Goal: Task Accomplishment & Management: Complete application form

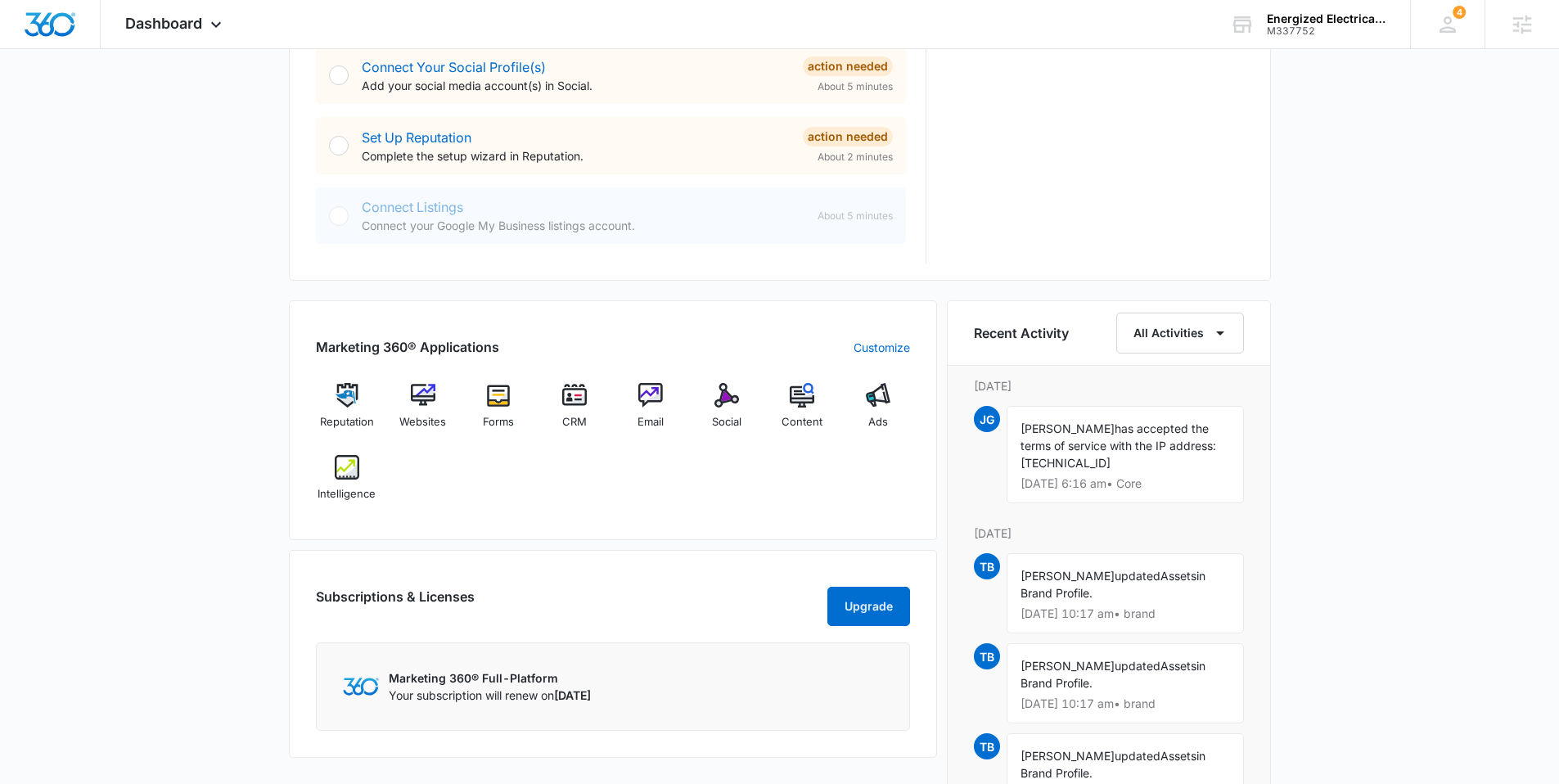
scroll to position [798, 0]
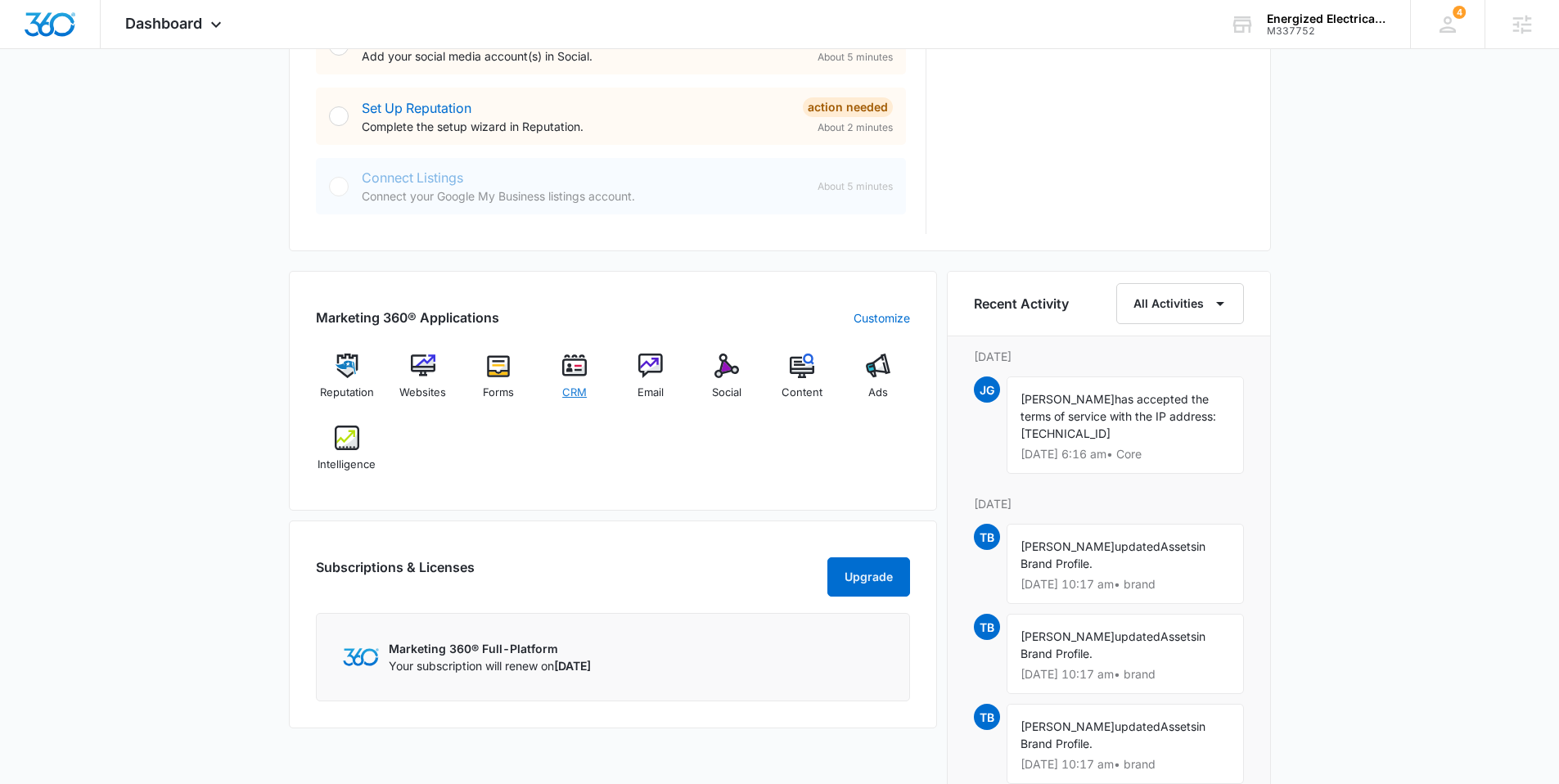
click at [574, 373] on img at bounding box center [574, 366] width 25 height 24
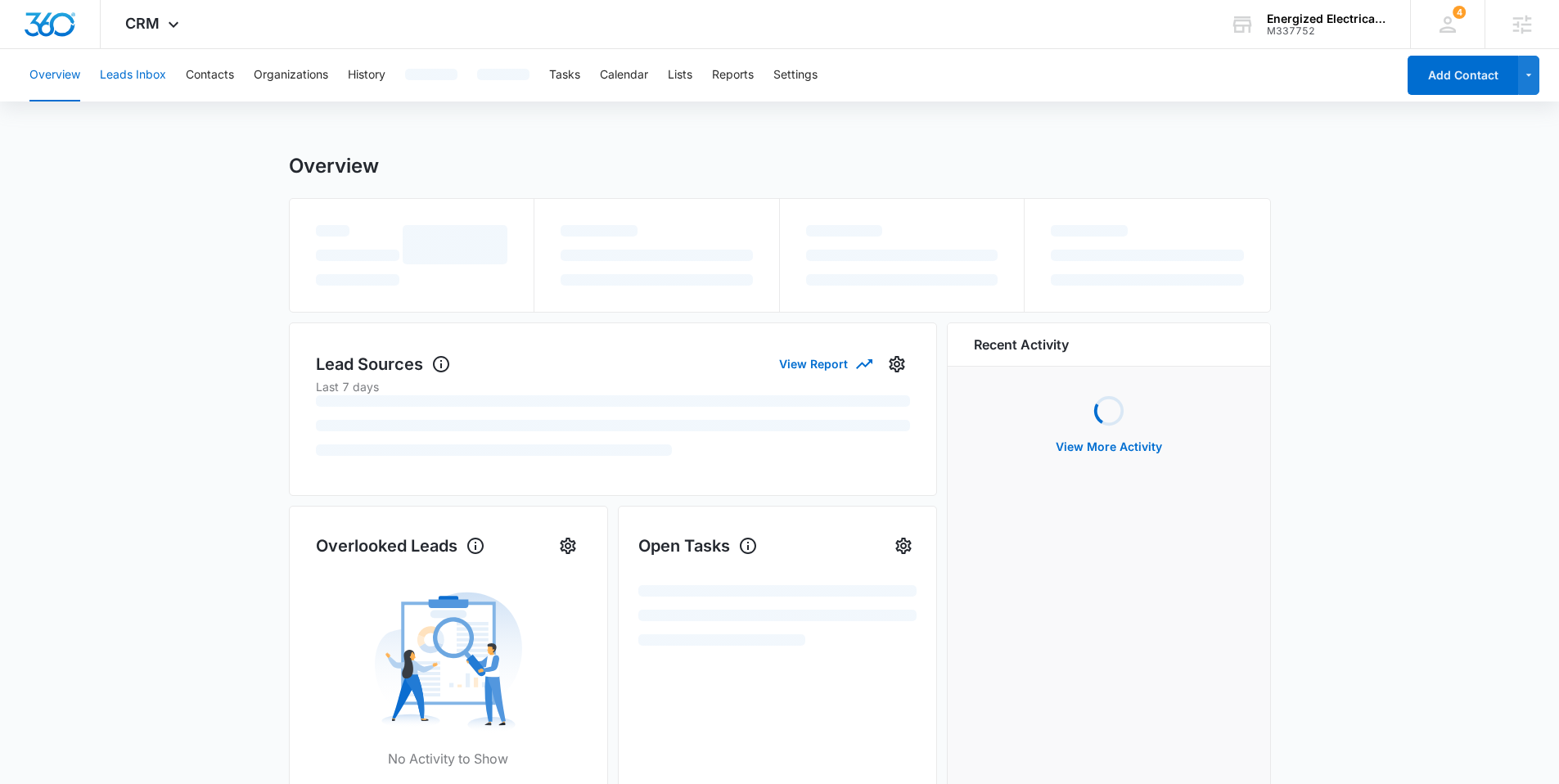
click at [145, 82] on button "Leads Inbox" at bounding box center [132, 75] width 66 height 53
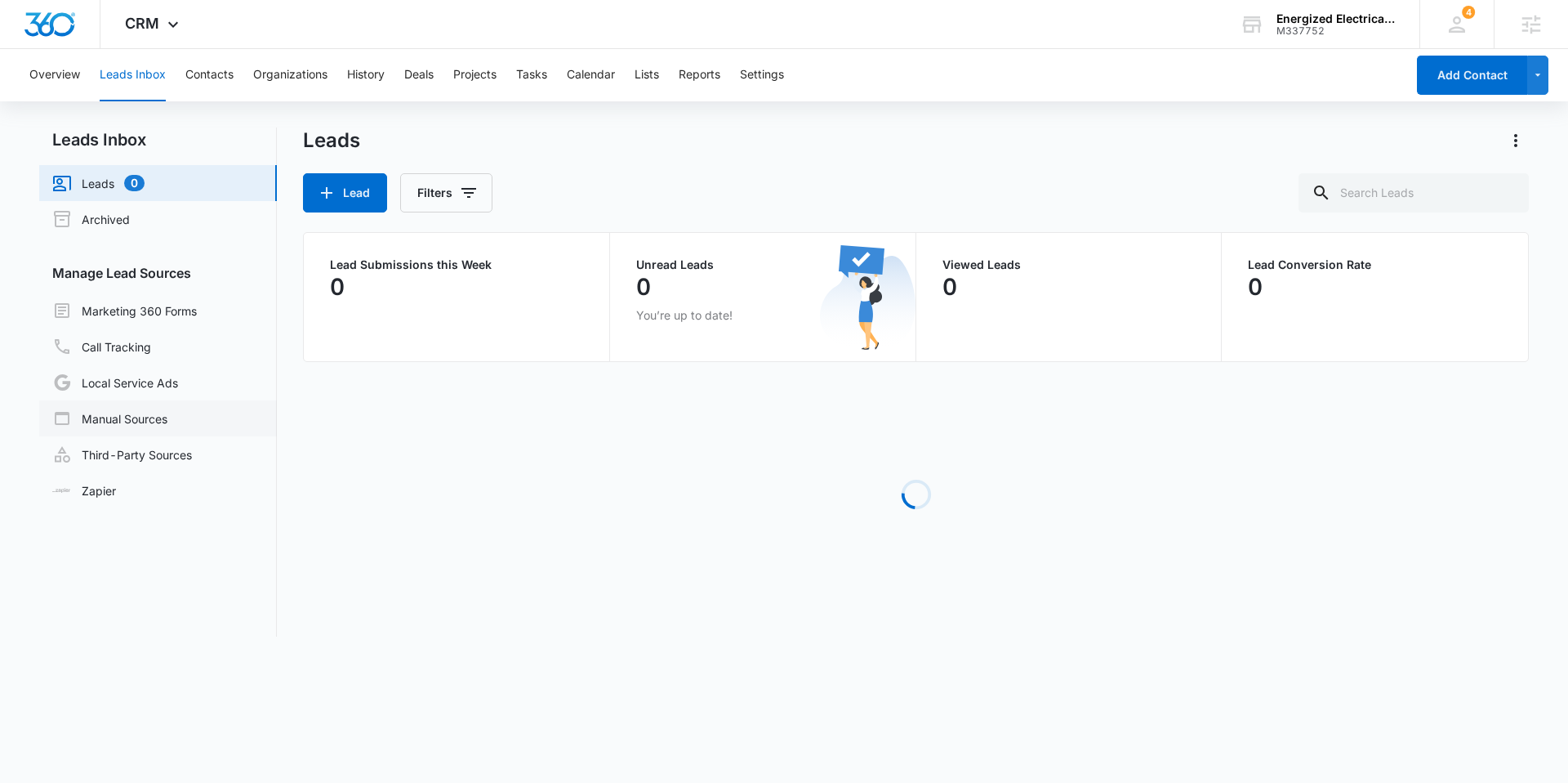
click at [145, 409] on link "Manual Sources" at bounding box center [110, 419] width 115 height 20
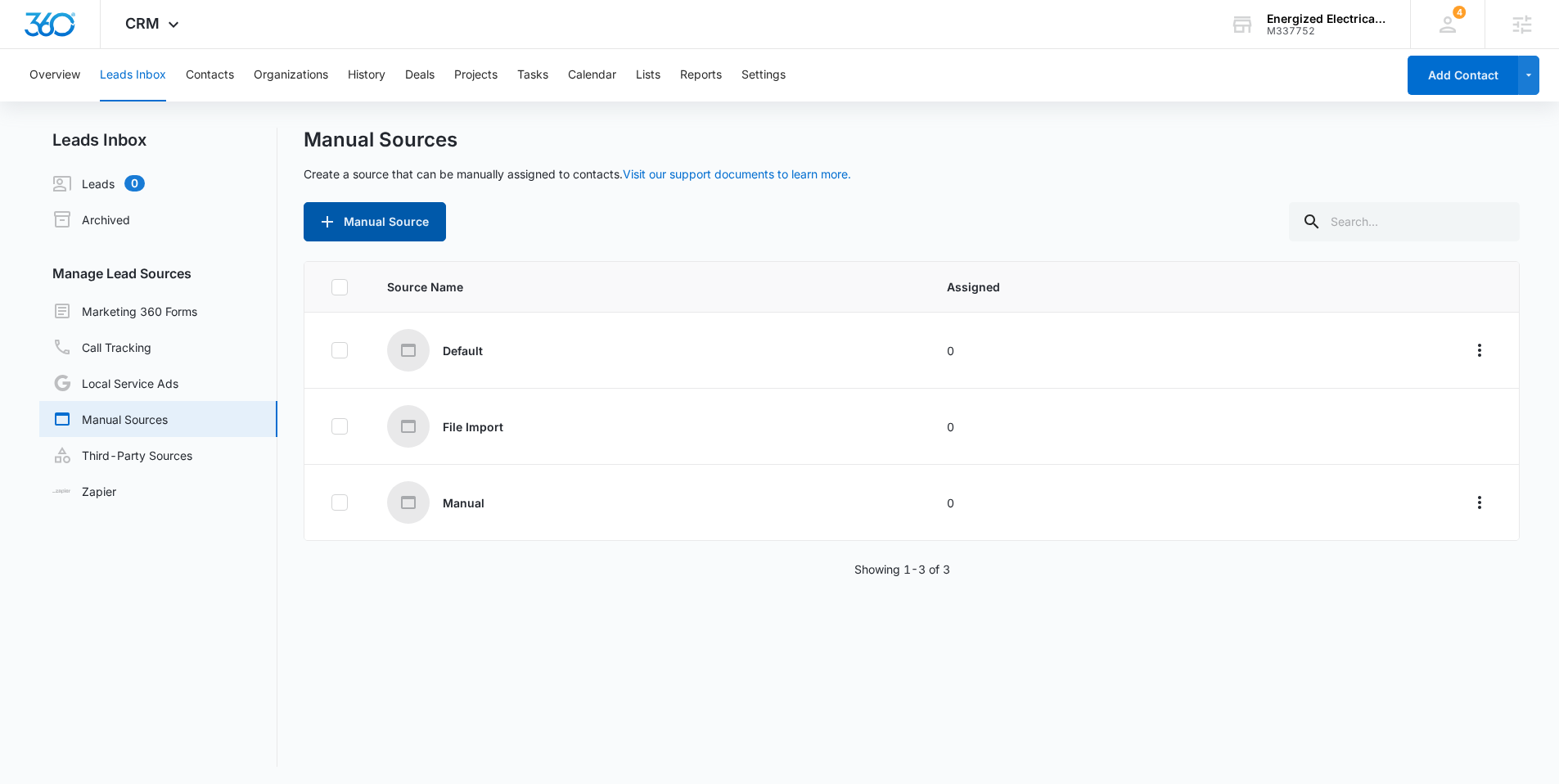
click at [374, 228] on button "Manual Source" at bounding box center [375, 221] width 142 height 39
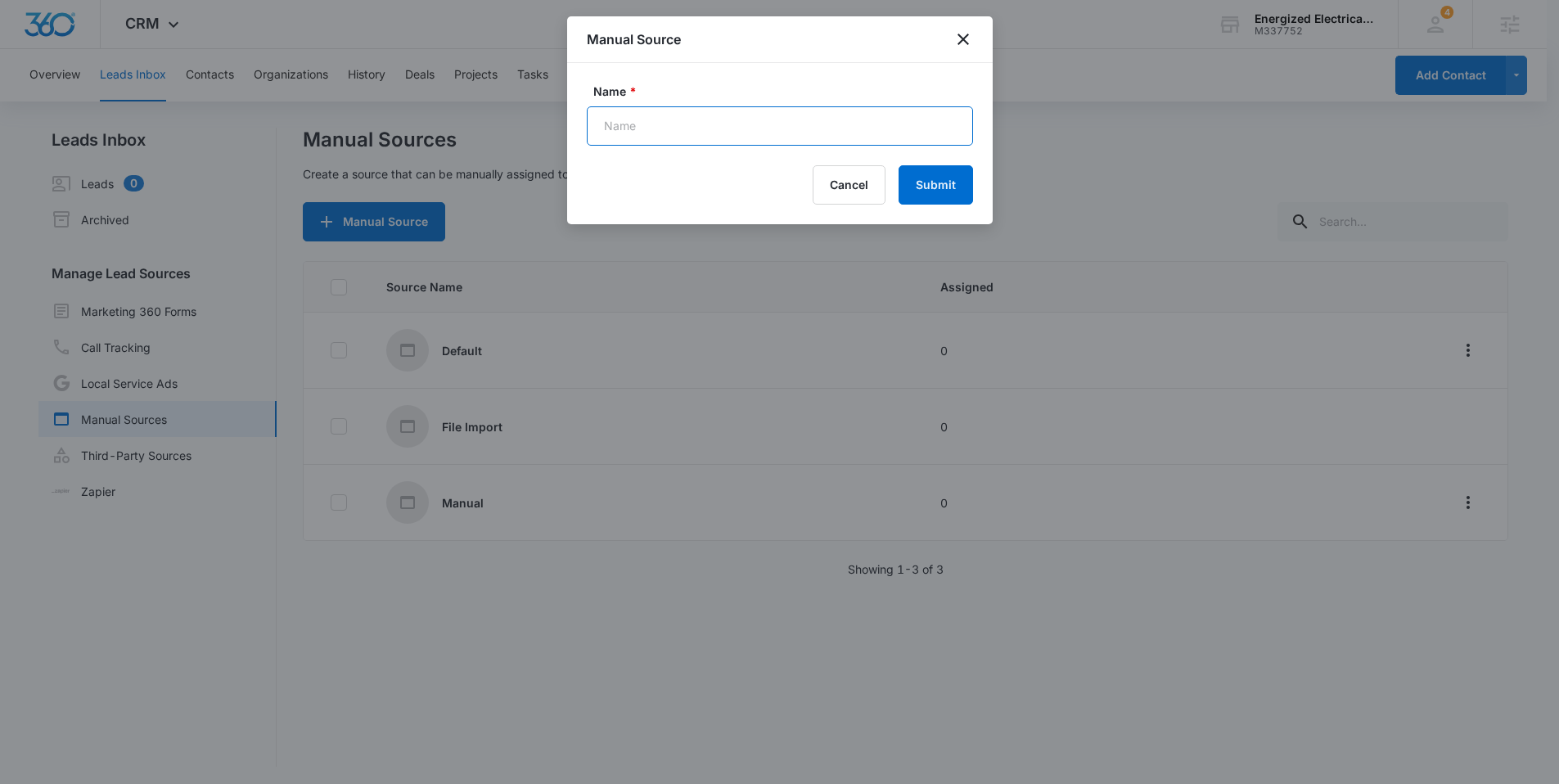
click at [642, 129] on input "Name *" at bounding box center [780, 125] width 387 height 39
click at [641, 127] on input "Import [DATE]" at bounding box center [780, 125] width 387 height 39
drag, startPoint x: 663, startPoint y: 125, endPoint x: 655, endPoint y: 127, distance: 8.2
click at [655, 127] on input "Import [DATE]" at bounding box center [780, 125] width 387 height 39
type input "Import [DATE]"
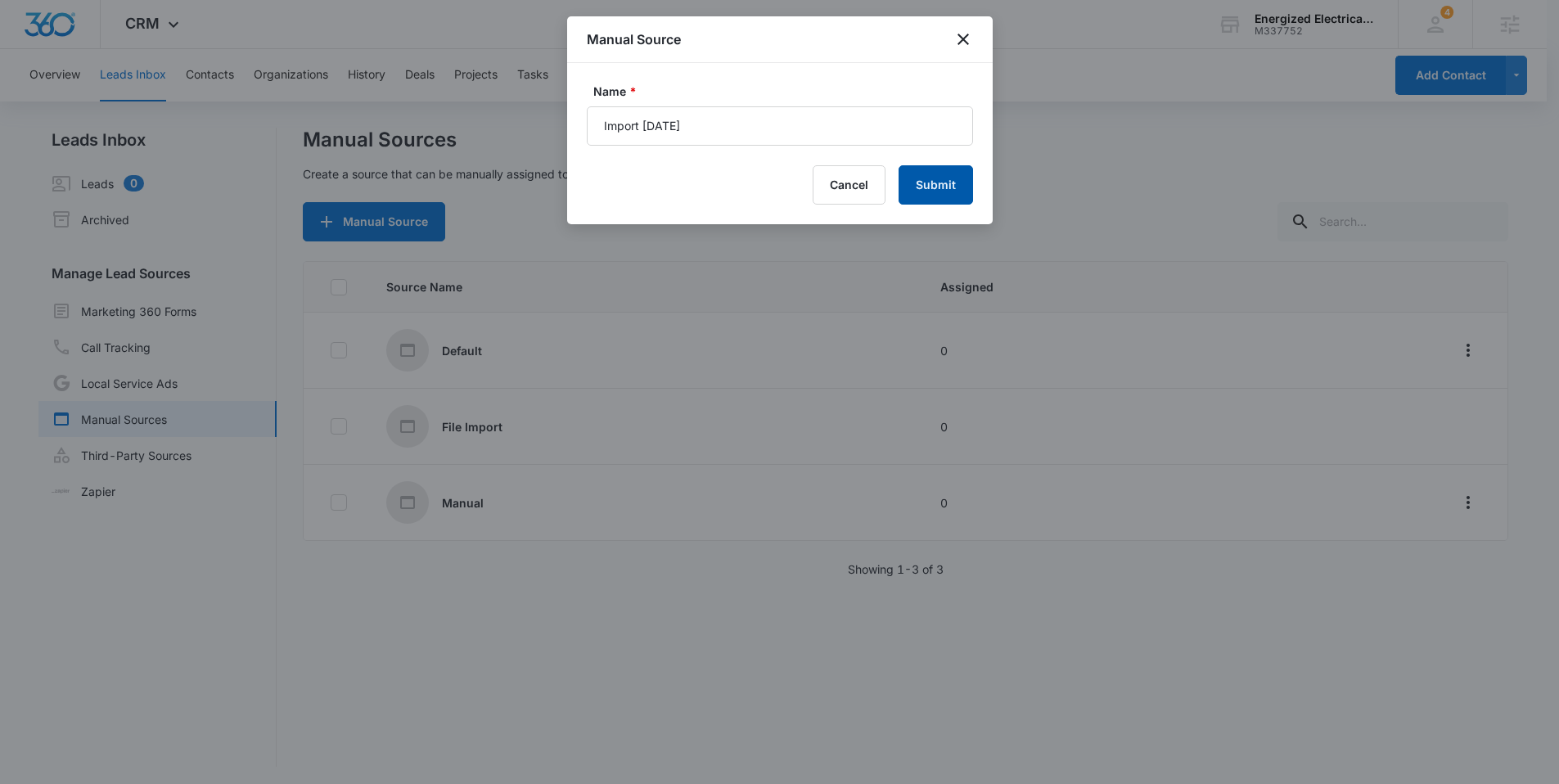
click at [938, 173] on button "Submit" at bounding box center [936, 184] width 74 height 39
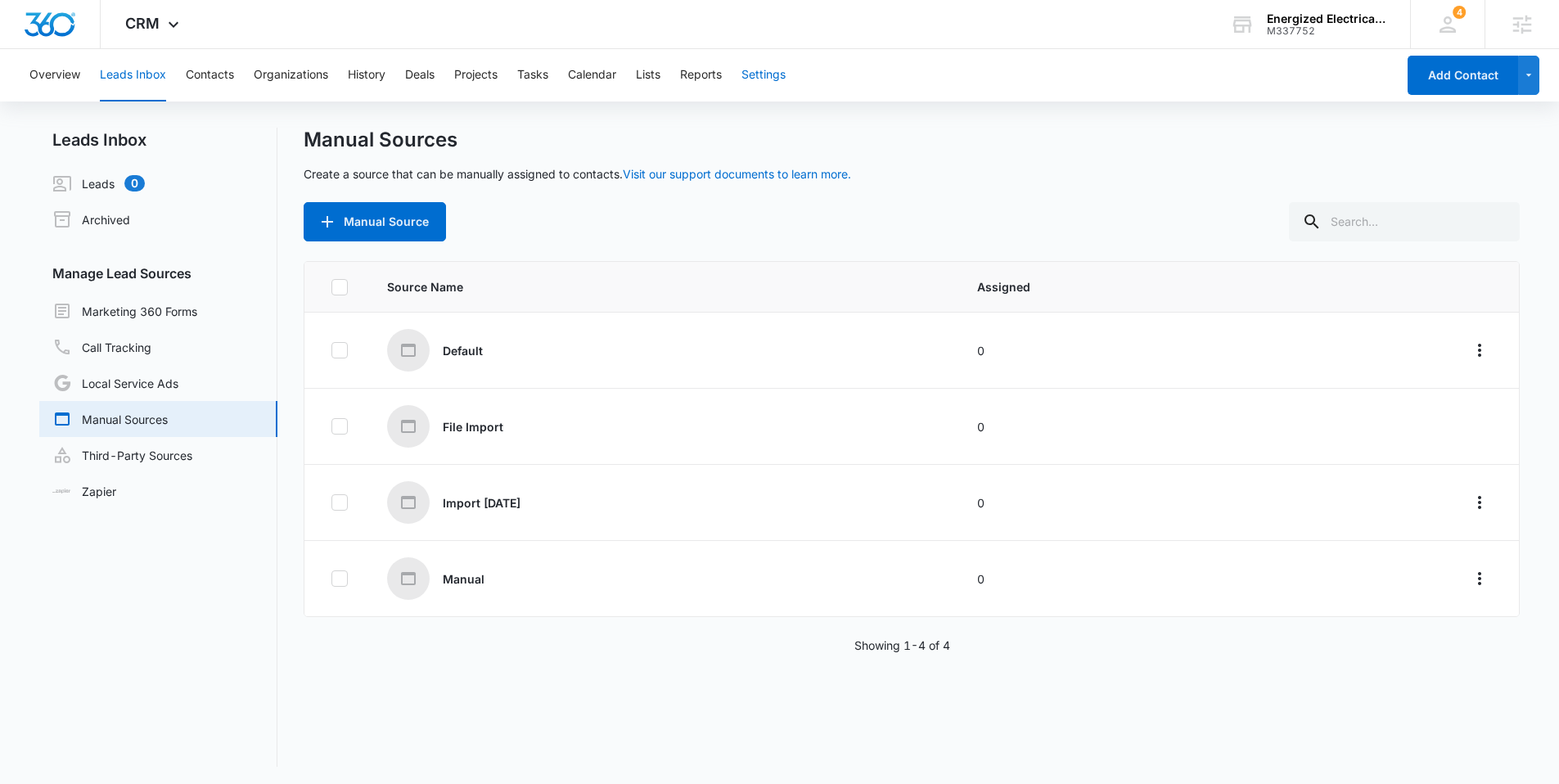
click at [770, 87] on button "Settings" at bounding box center [763, 75] width 44 height 53
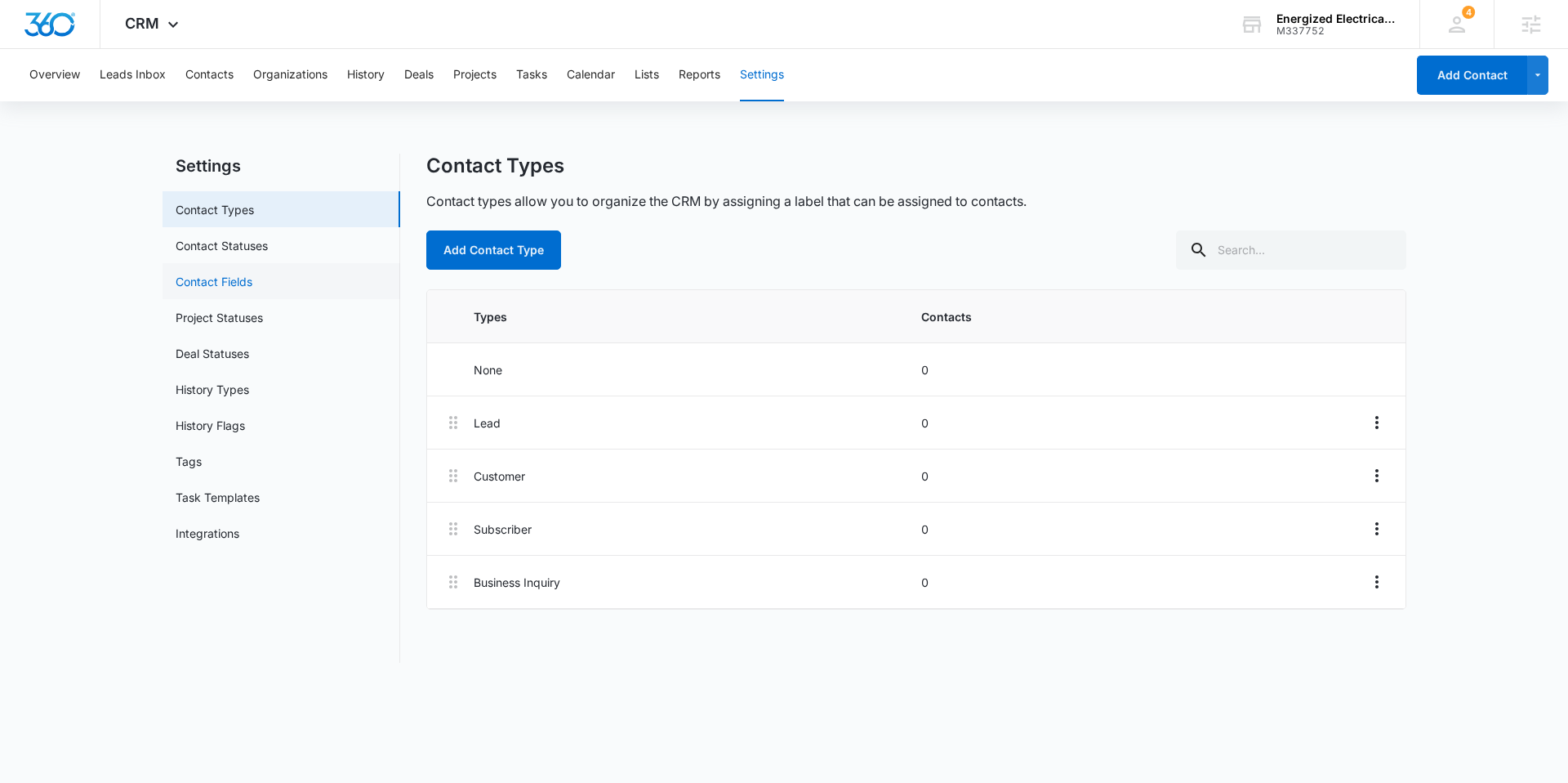
click at [229, 286] on link "Contact Fields" at bounding box center [214, 281] width 77 height 17
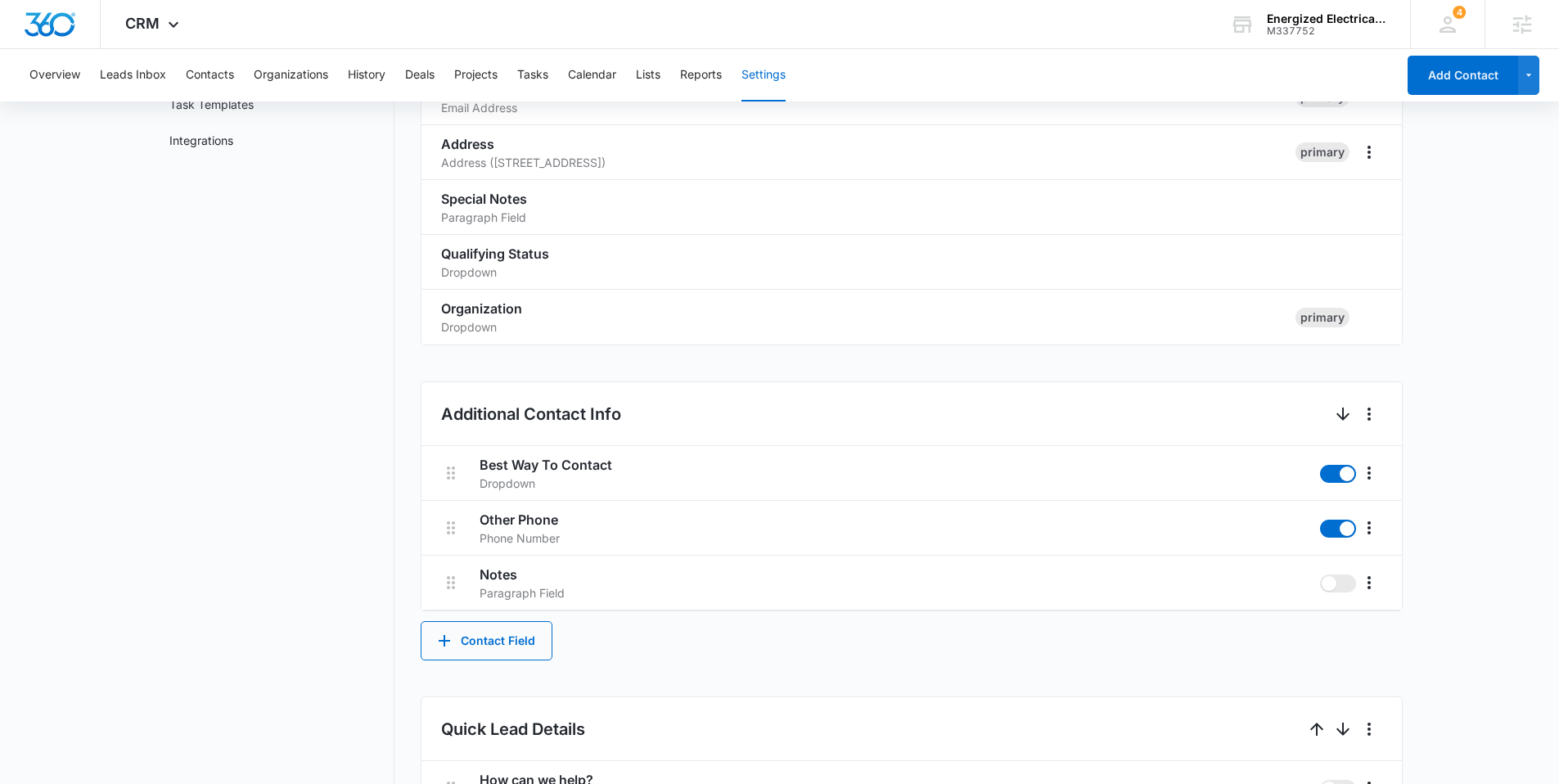
scroll to position [411, 0]
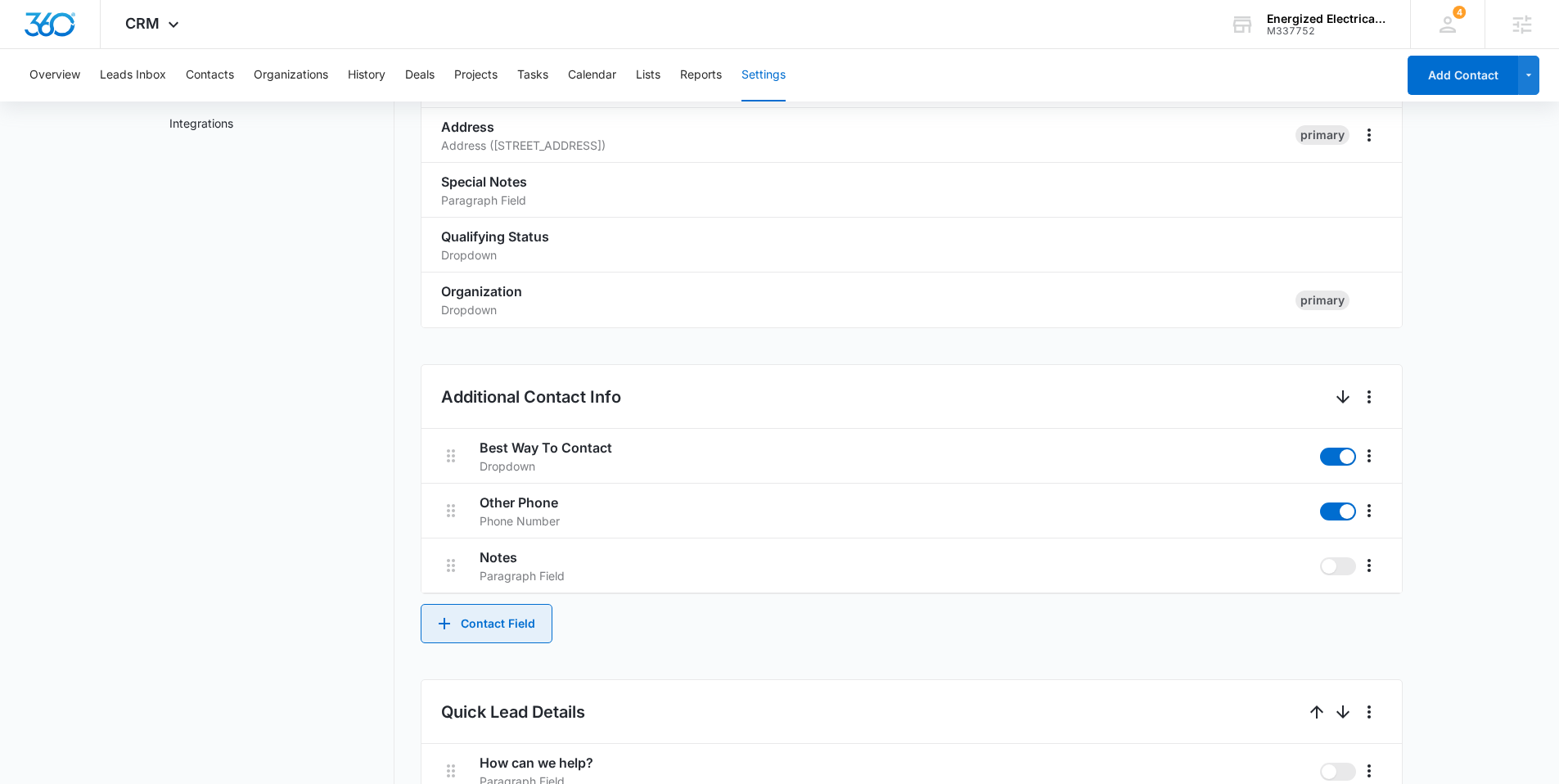
click at [488, 627] on button "Contact Field" at bounding box center [485, 622] width 132 height 39
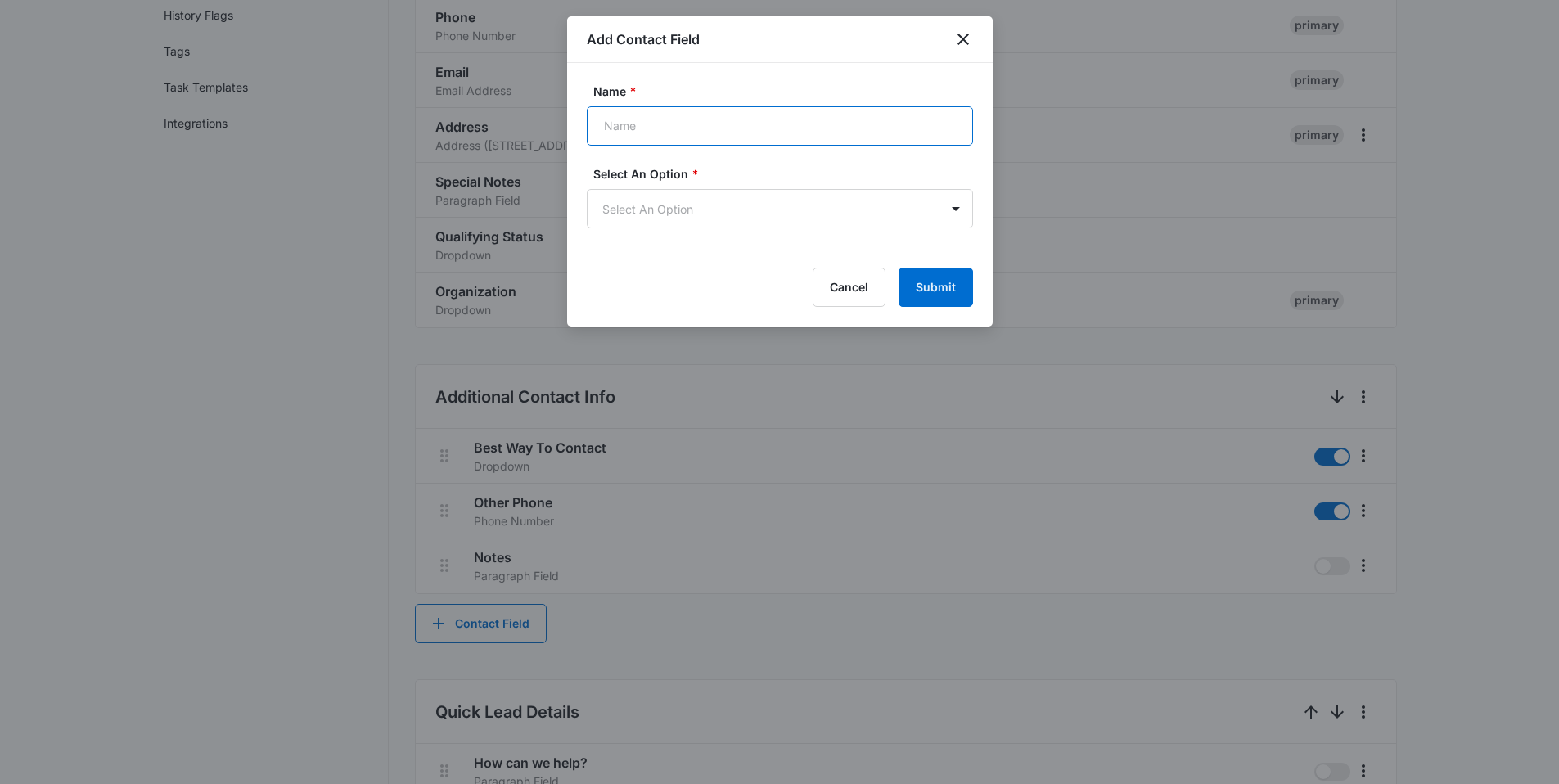
click at [642, 129] on input "Name *" at bounding box center [780, 125] width 387 height 39
paste input "Company name"
type input "Company name"
click at [690, 217] on body "CRM Apps Reputation Websites Forms CRM Email Social Content Ads Intelligence Fi…" at bounding box center [780, 515] width 1559 height 1854
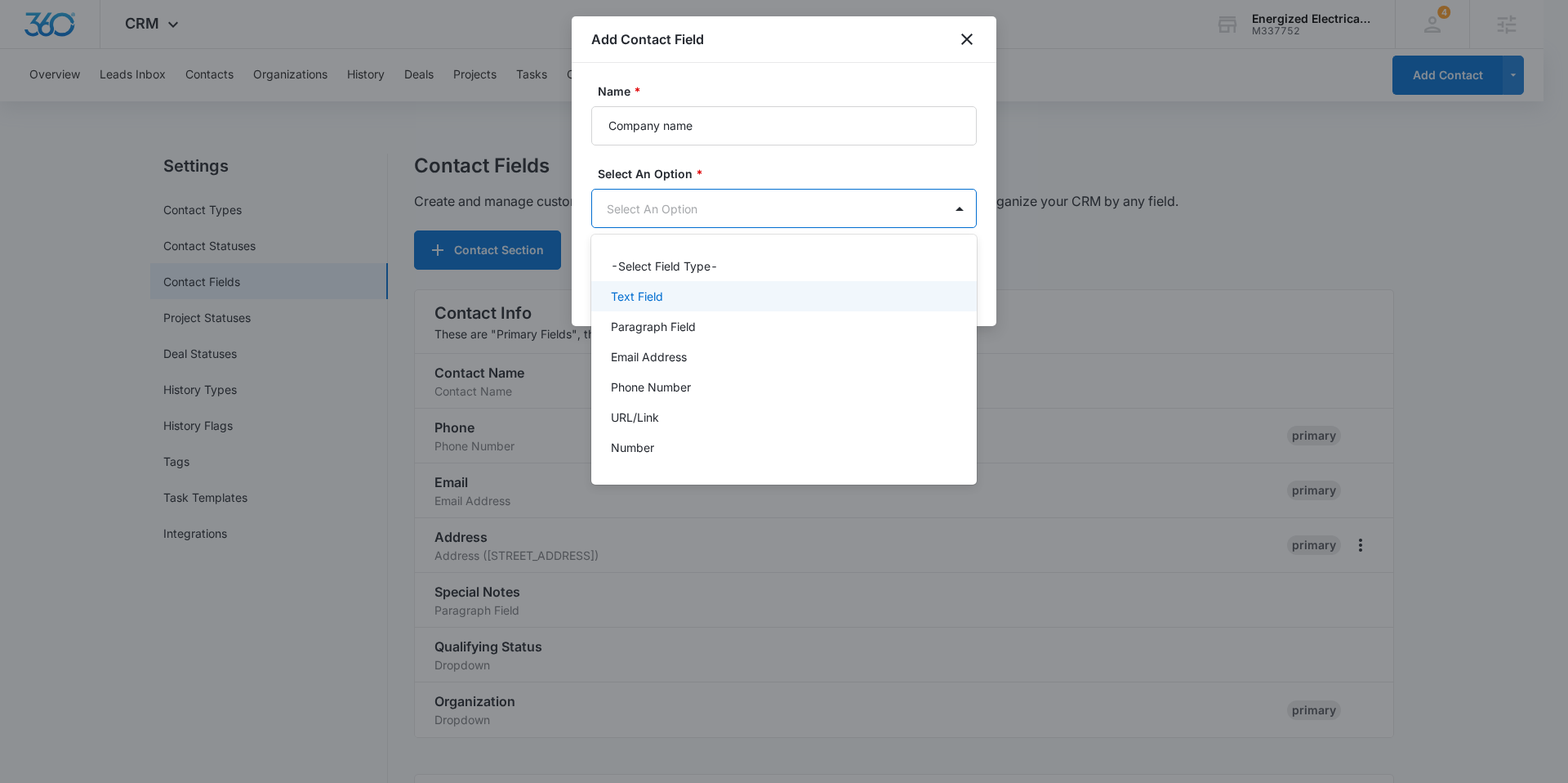
click at [696, 285] on div "Text Field" at bounding box center [784, 295] width 386 height 30
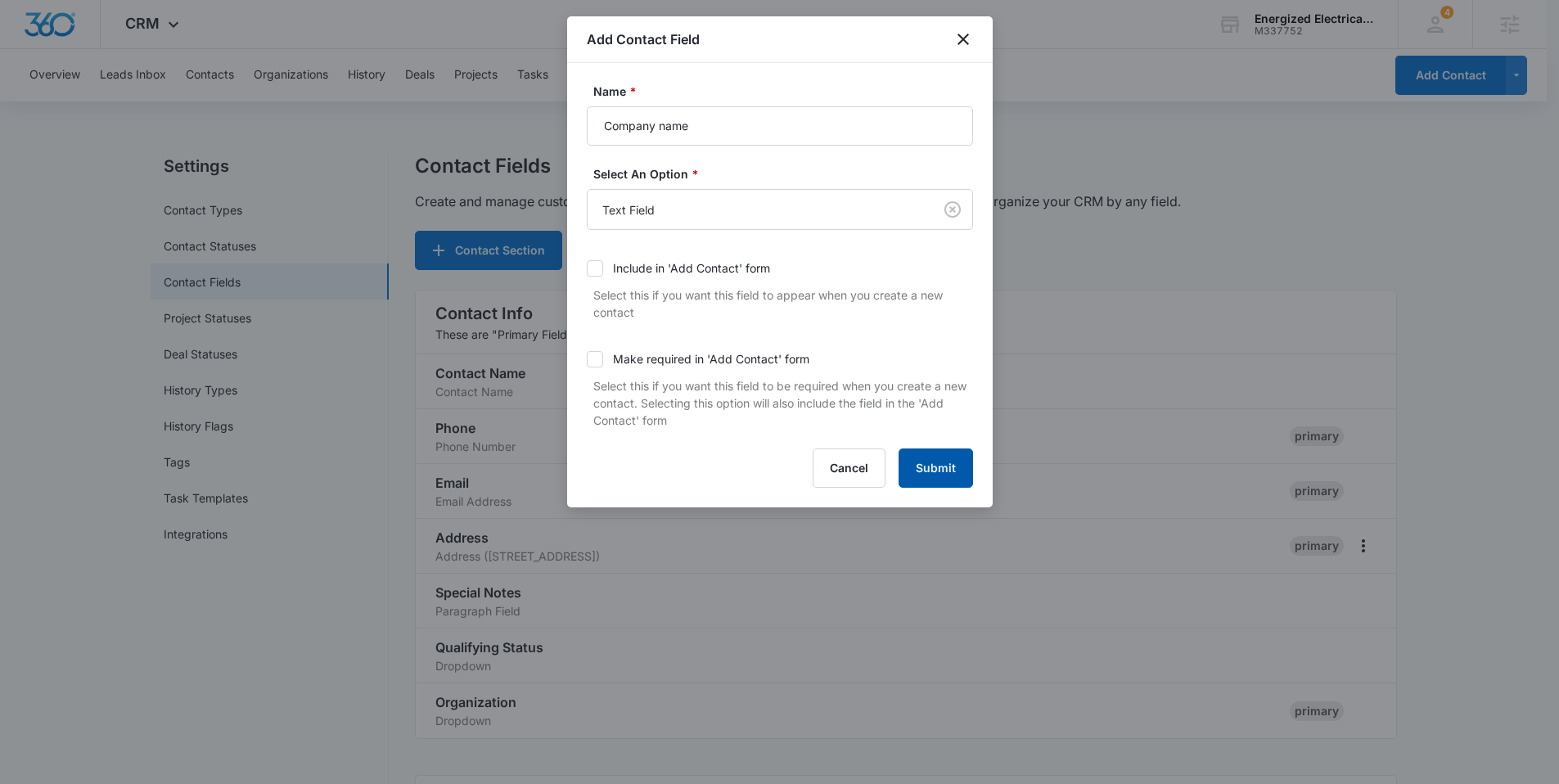
click at [942, 472] on button "Submit" at bounding box center [936, 467] width 74 height 39
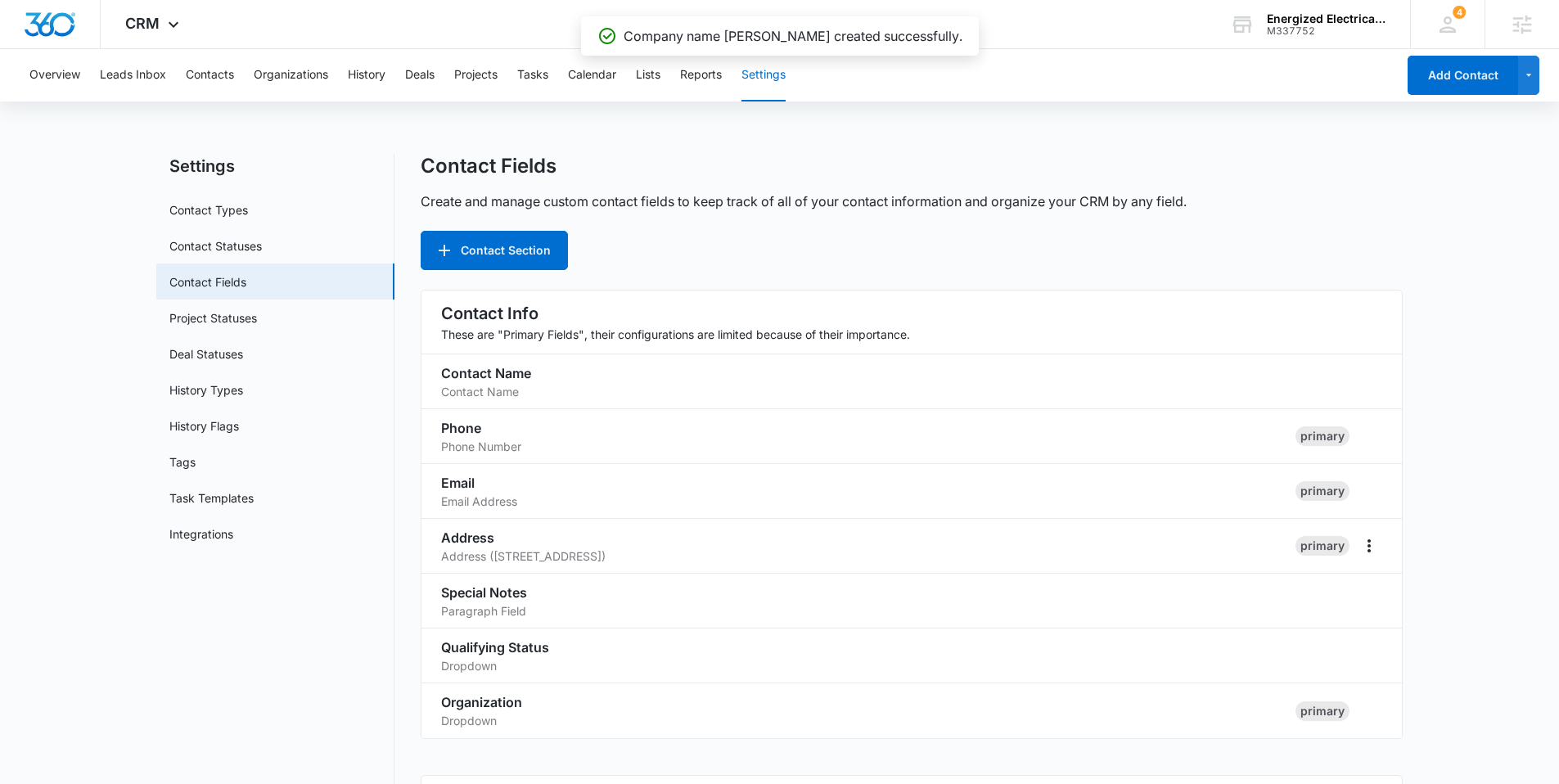
scroll to position [697, 0]
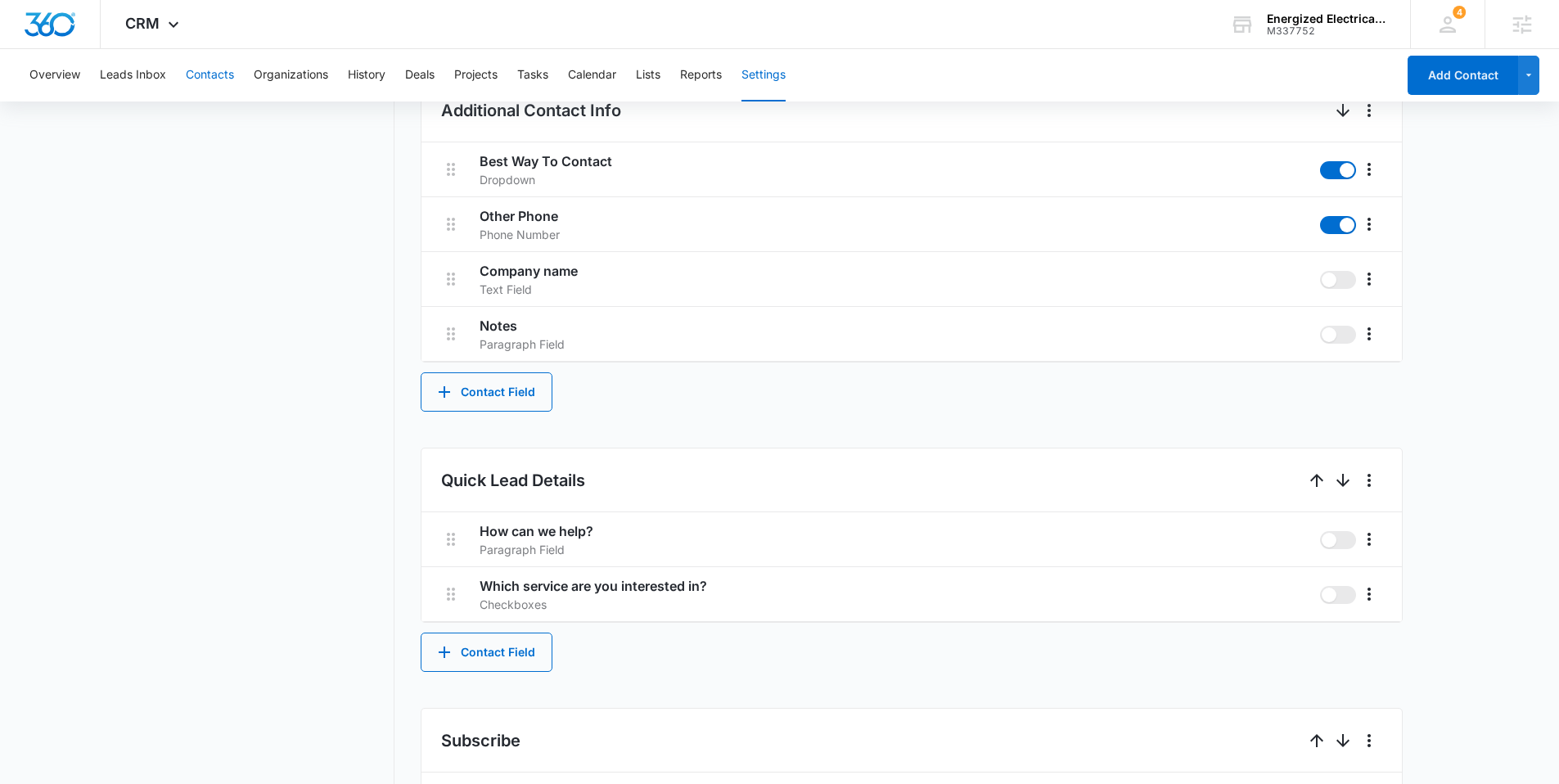
click at [231, 64] on button "Contacts" at bounding box center [210, 75] width 48 height 53
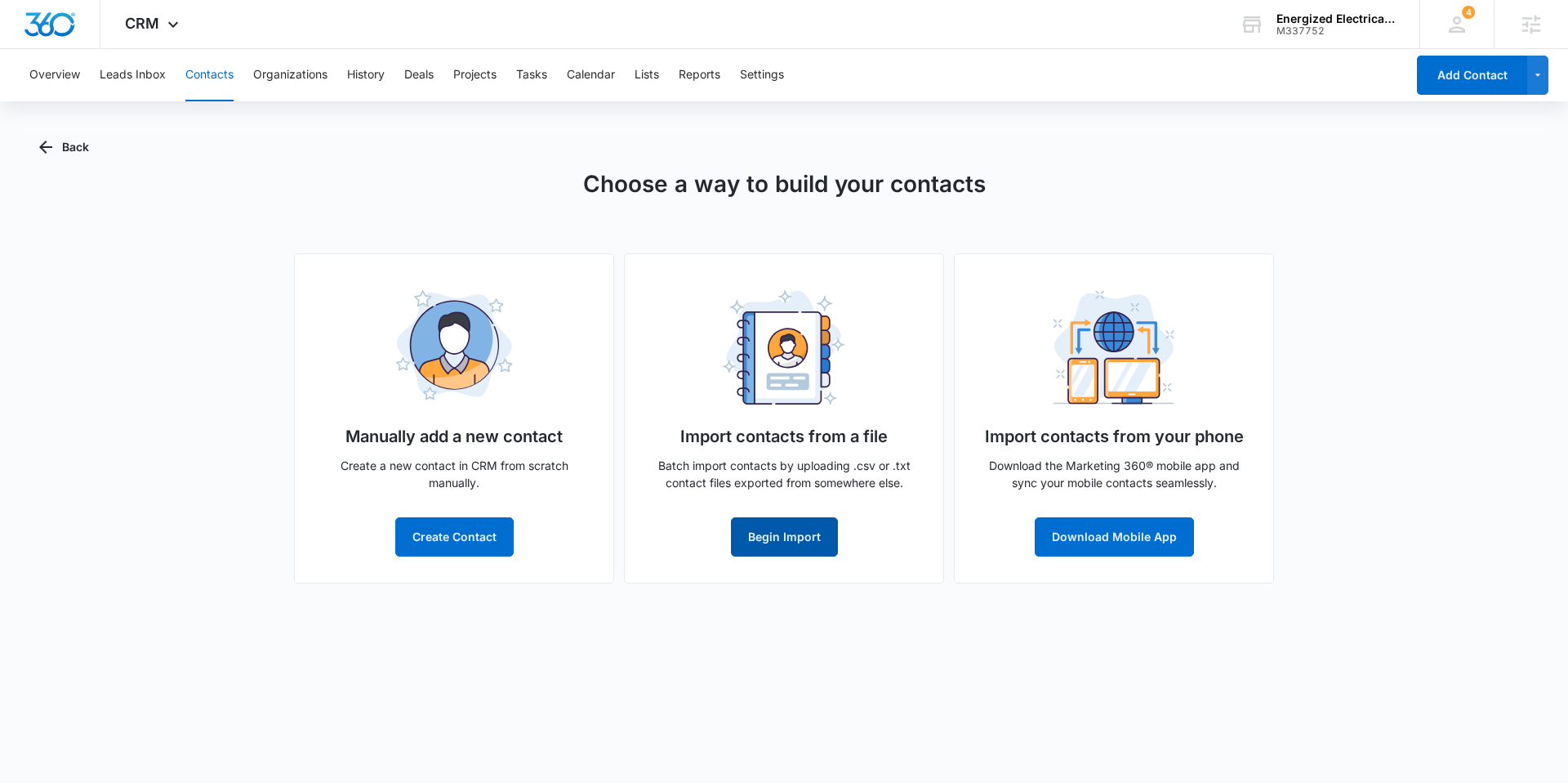
click at [798, 529] on button "Begin Import" at bounding box center [784, 536] width 107 height 39
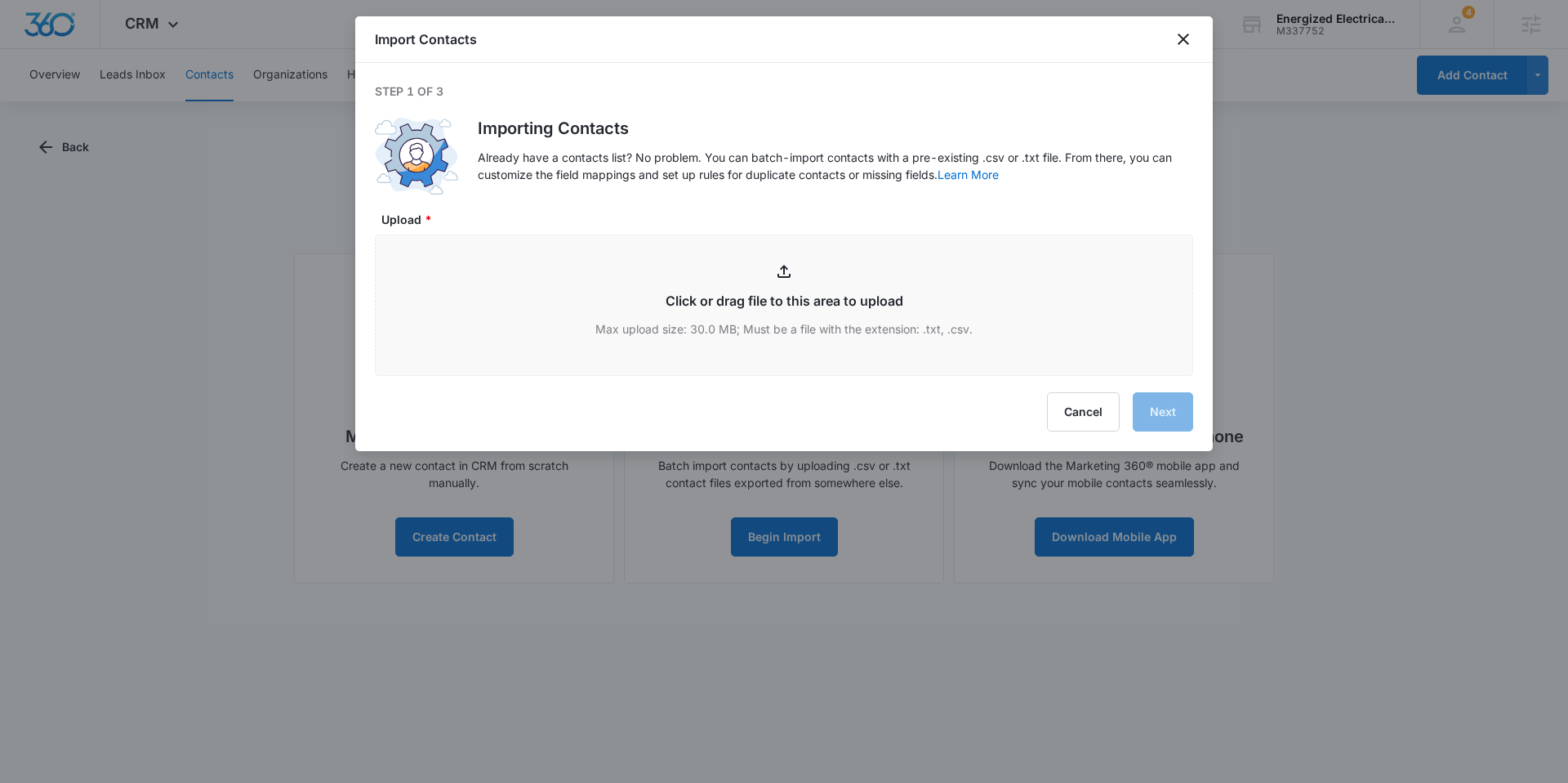
type input "C:\fakepath\EESCustomerslist - EESCustomerslist.csv.csv"
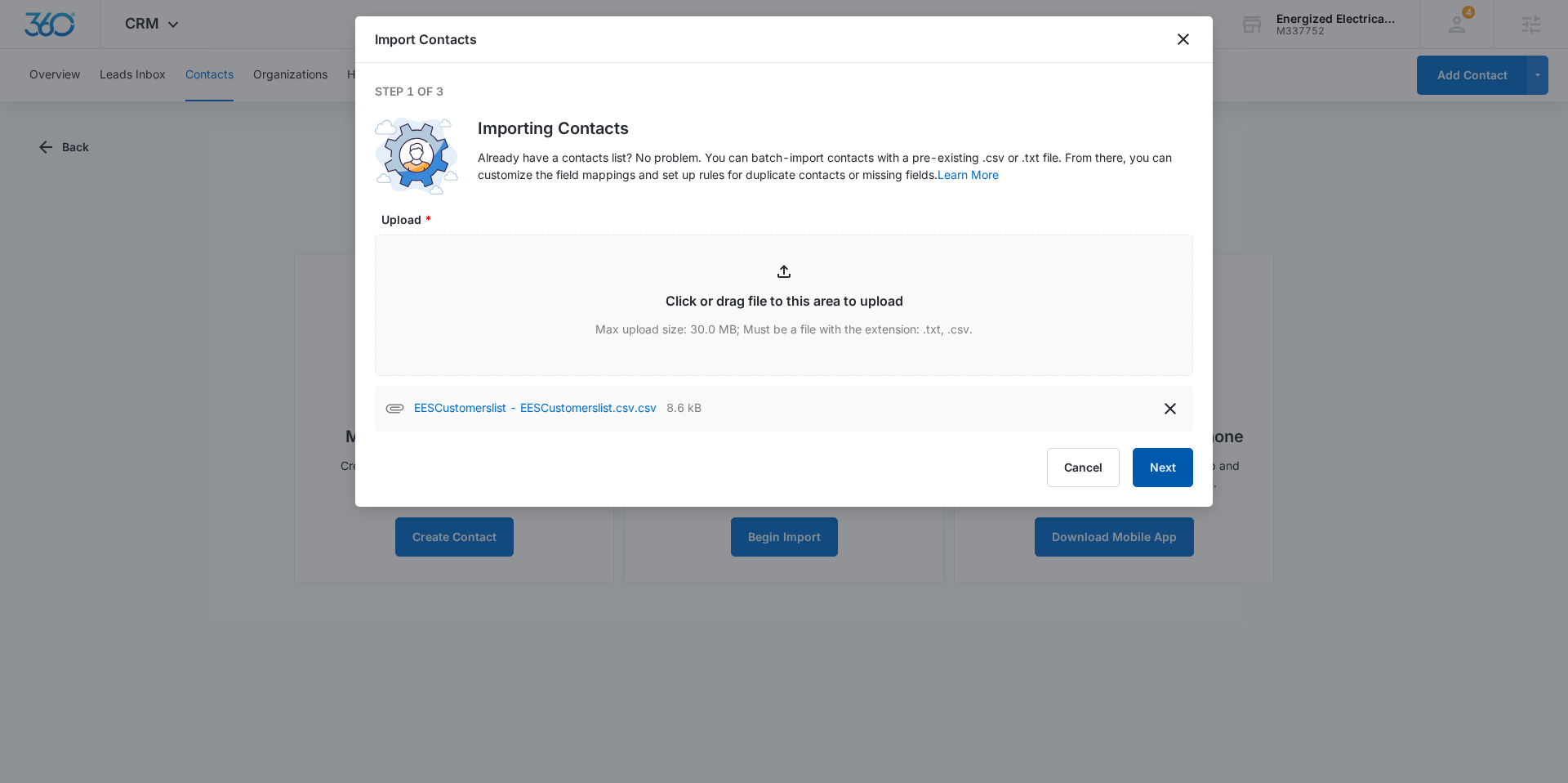
click at [1161, 459] on button "Next" at bounding box center [1163, 467] width 61 height 39
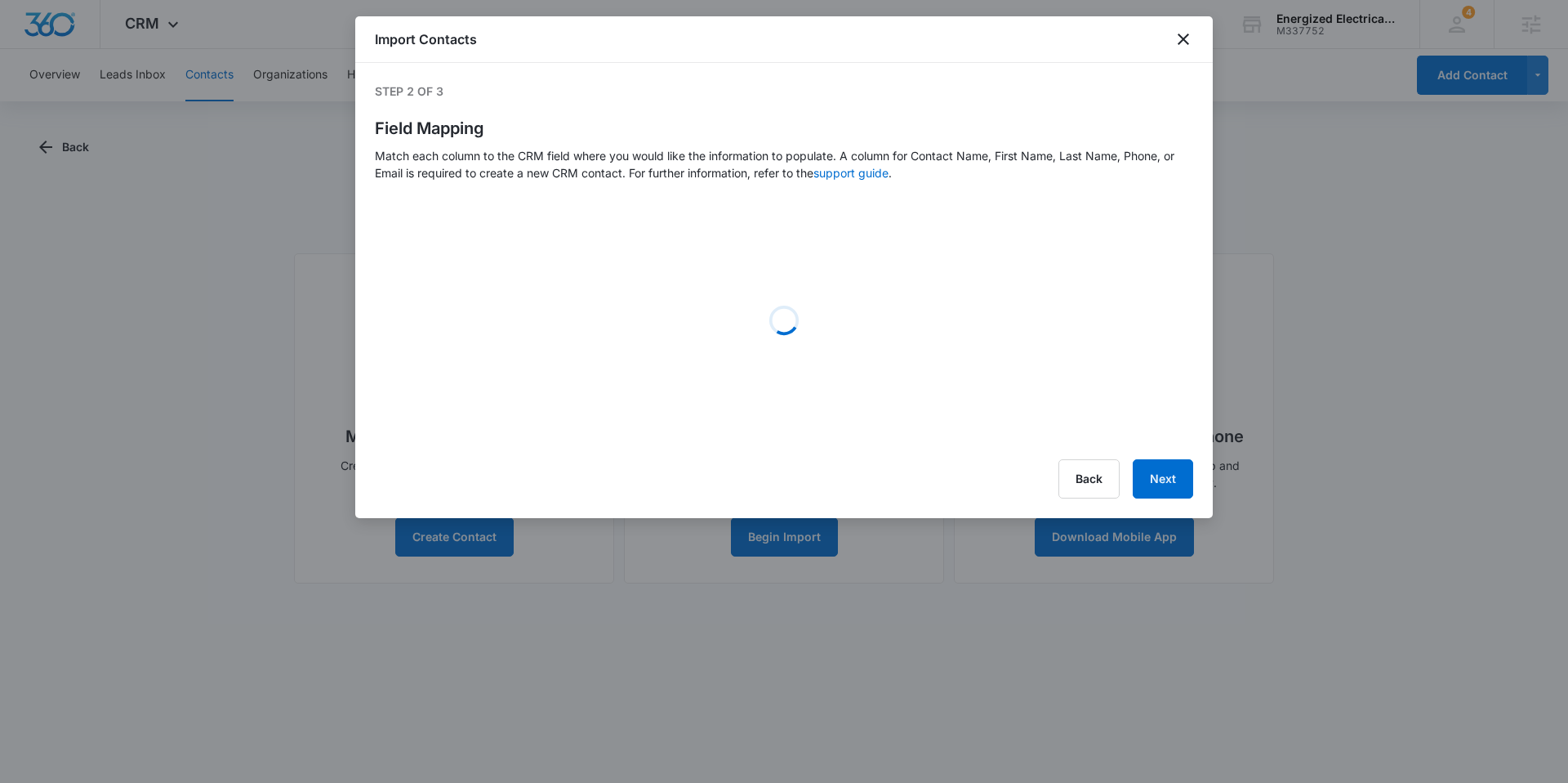
select select "name"
select select "363"
select select "184"
select select "185"
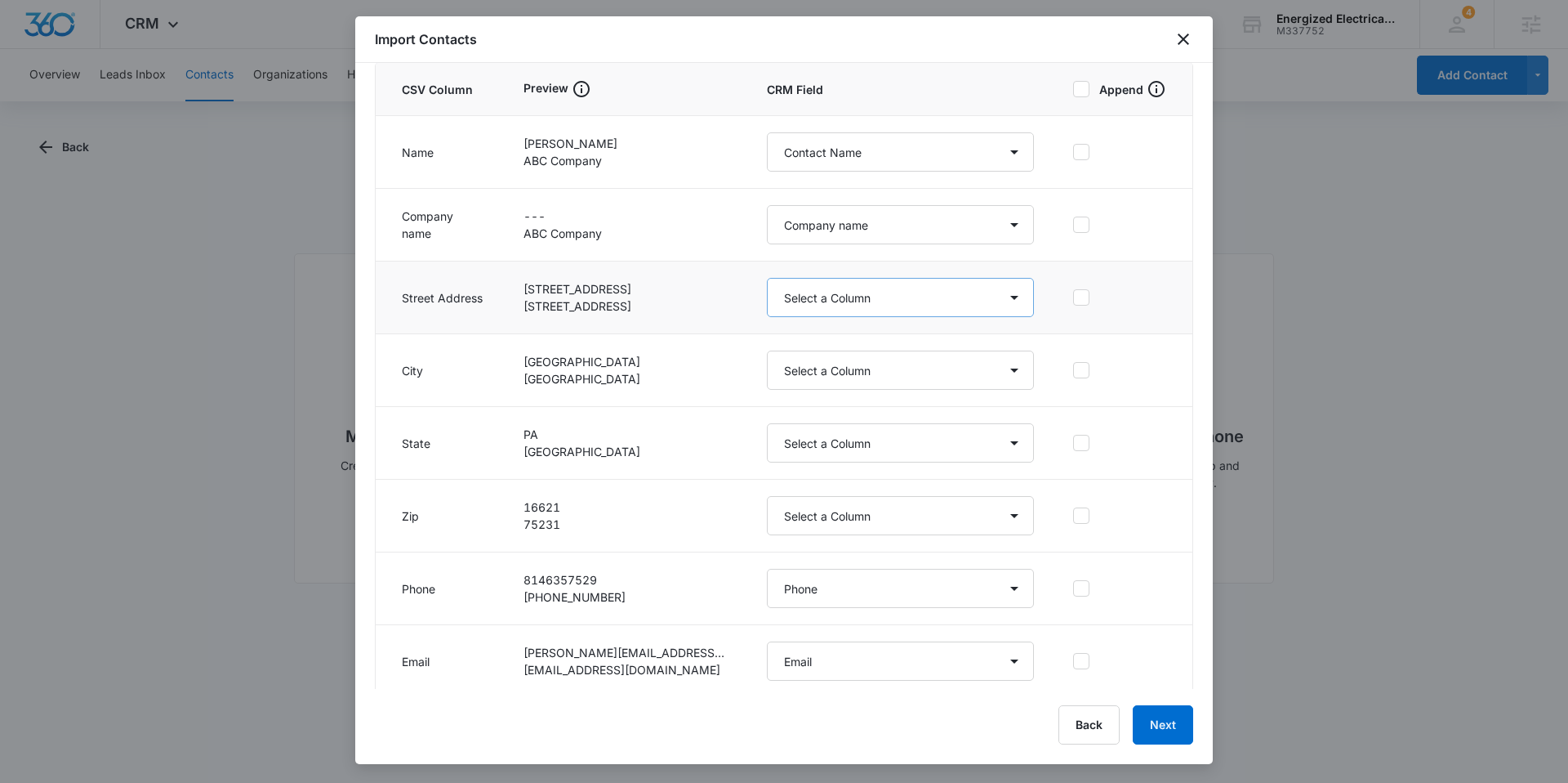
scroll to position [194, 0]
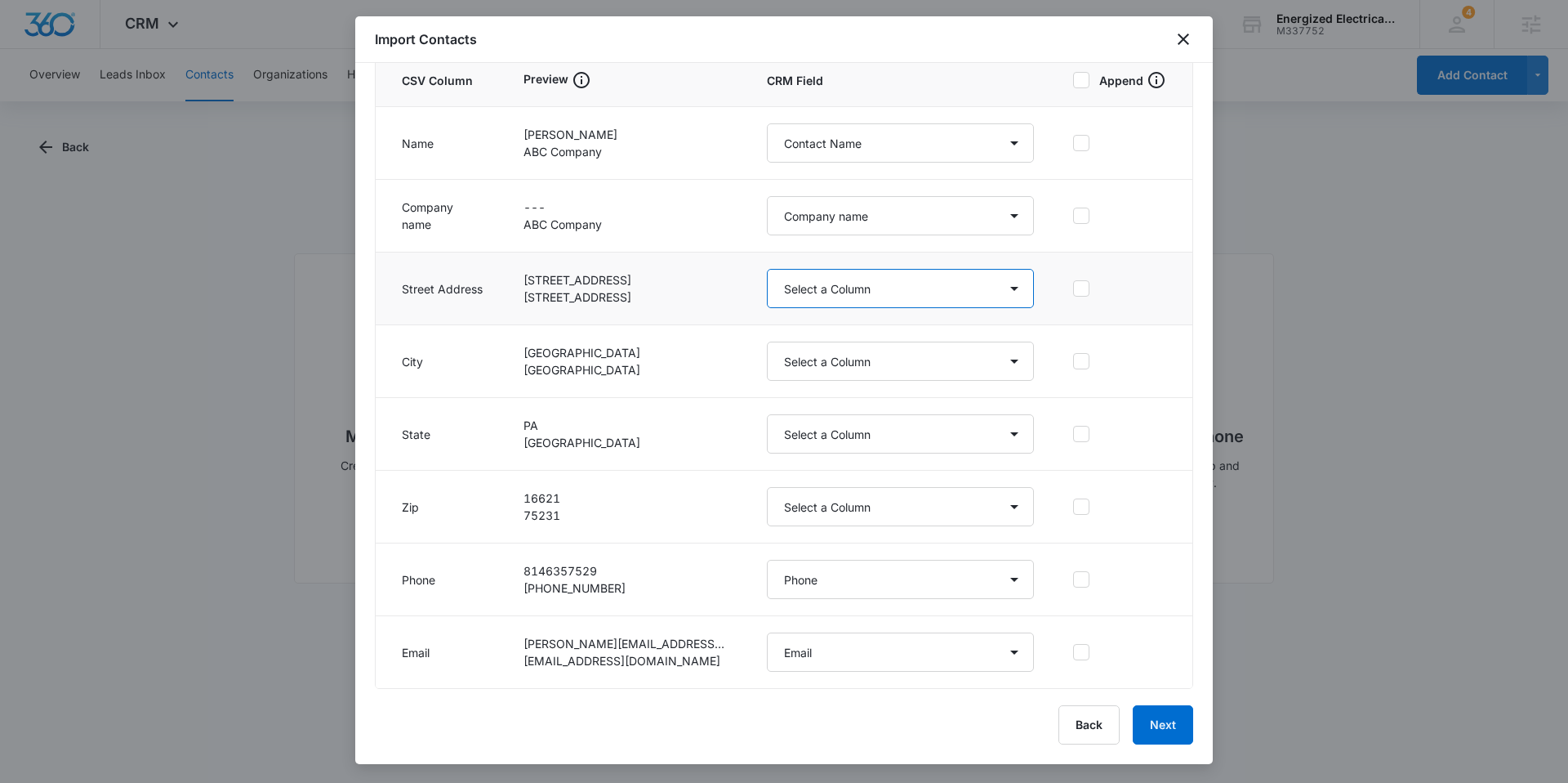
click at [807, 294] on select "Select a Column Address/City Address/Country Address/State Address/Street Addre…" at bounding box center [900, 288] width 267 height 39
select select "187"
click at [767, 269] on select "Select a Column Address/City Address/Country Address/State Address/Street Addre…" at bounding box center [900, 288] width 267 height 39
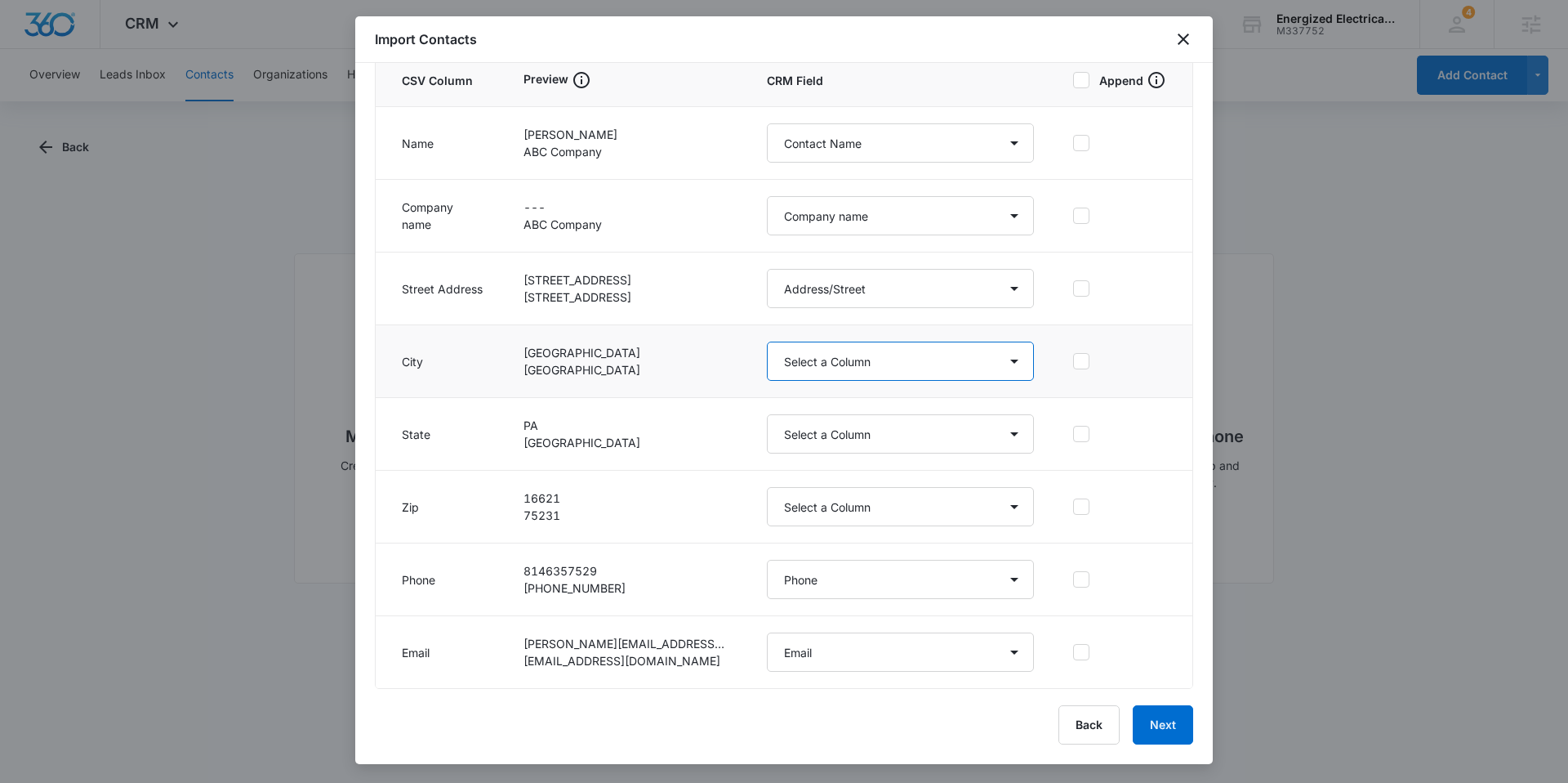
click at [839, 360] on select "Select a Column Address/City Address/Country Address/State Address/Street Addre…" at bounding box center [900, 361] width 267 height 39
select select "188"
click at [767, 342] on select "Select a Column Address/City Address/Country Address/State Address/Street Addre…" at bounding box center [900, 361] width 267 height 39
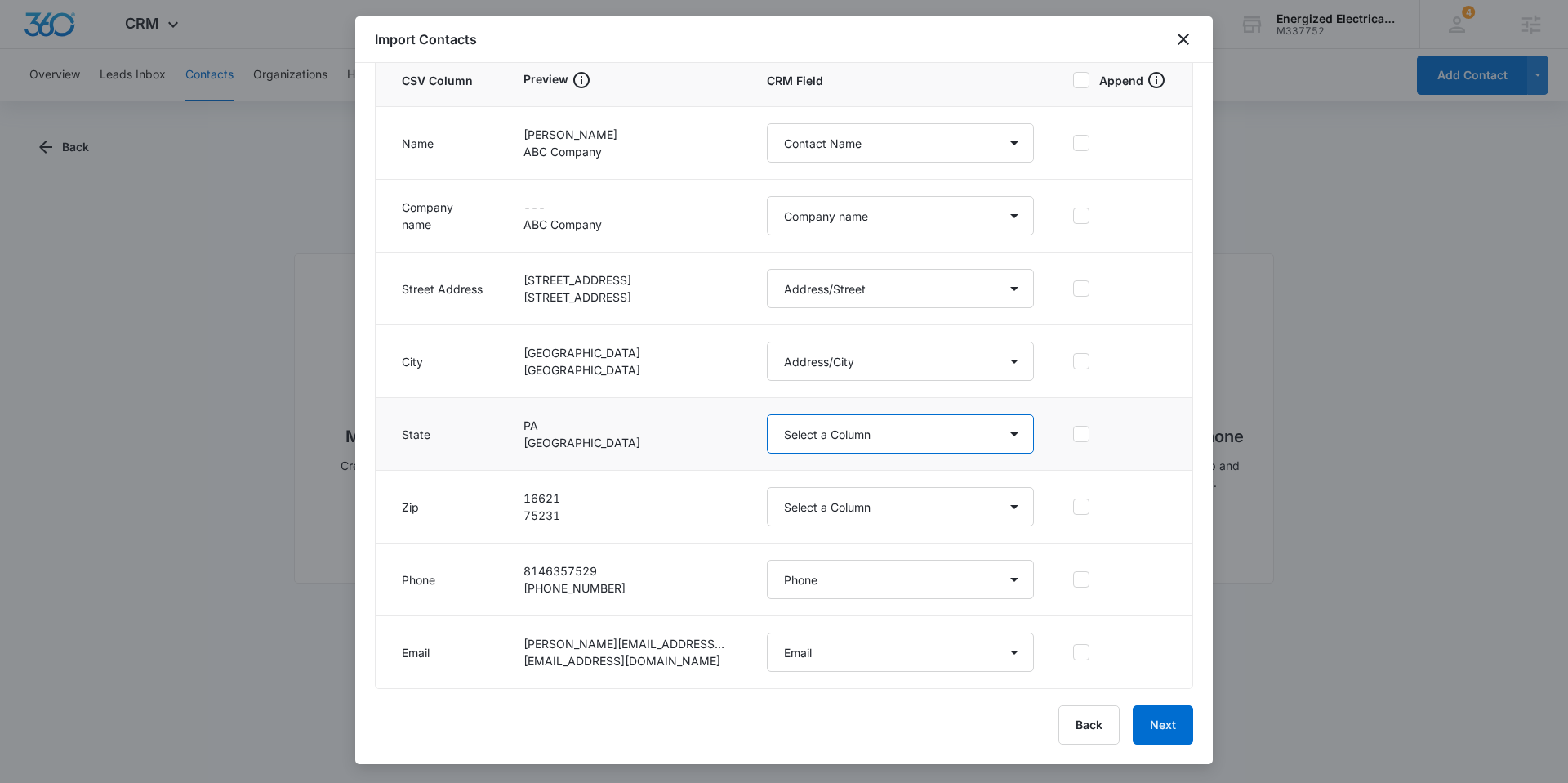
click at [824, 428] on select "Select a Column Address/City Address/Country Address/State Address/Street Addre…" at bounding box center [900, 433] width 267 height 39
select select "189"
click at [767, 414] on select "Select a Column Address/City Address/Country Address/State Address/Street Addre…" at bounding box center [900, 433] width 267 height 39
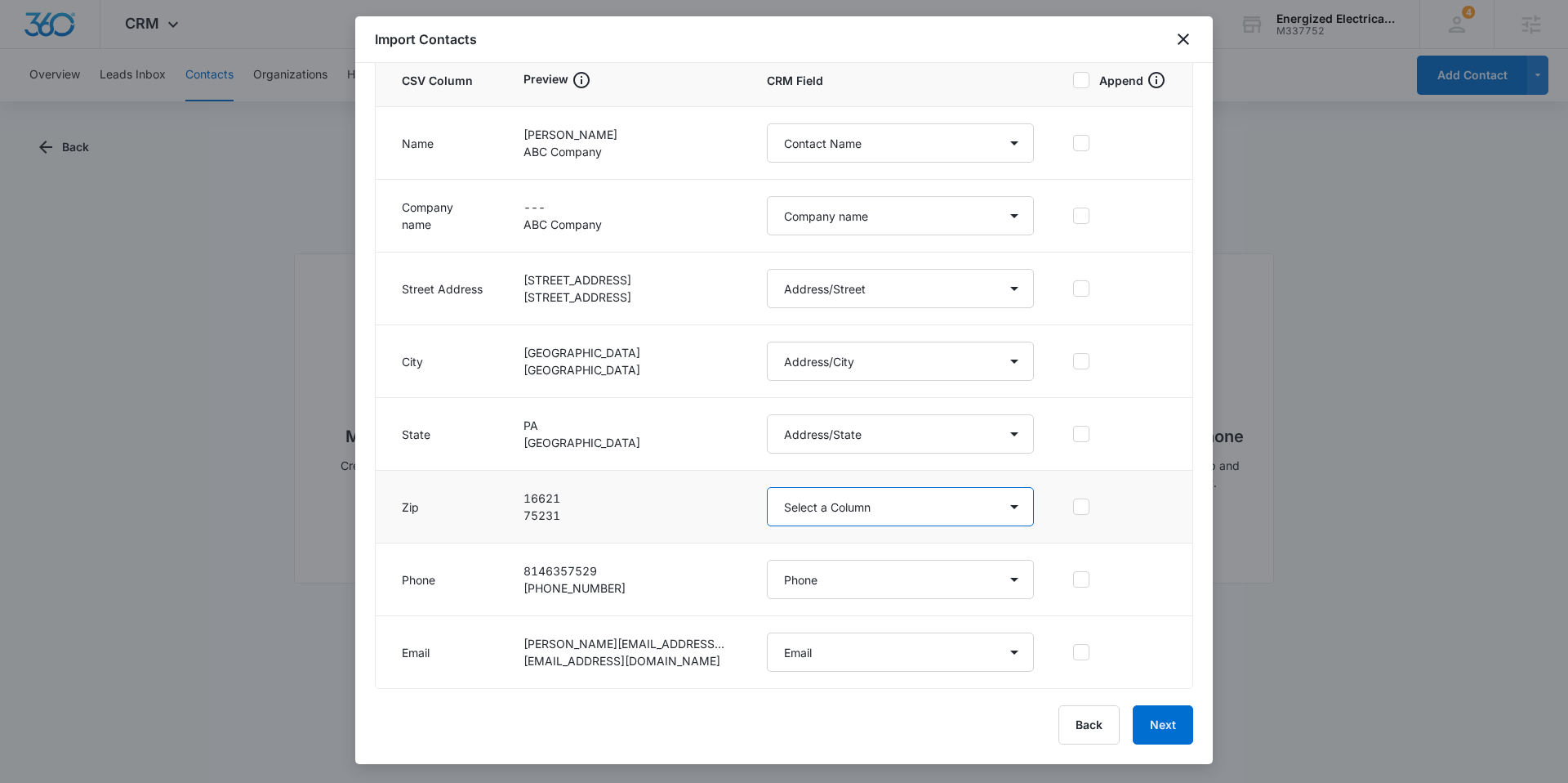
click at [794, 519] on select "Select a Column Address/City Address/Country Address/State Address/Street Addre…" at bounding box center [900, 506] width 267 height 39
select select "190"
click at [767, 487] on select "Select a Column Address/City Address/Country Address/State Address/Street Addre…" at bounding box center [900, 506] width 267 height 39
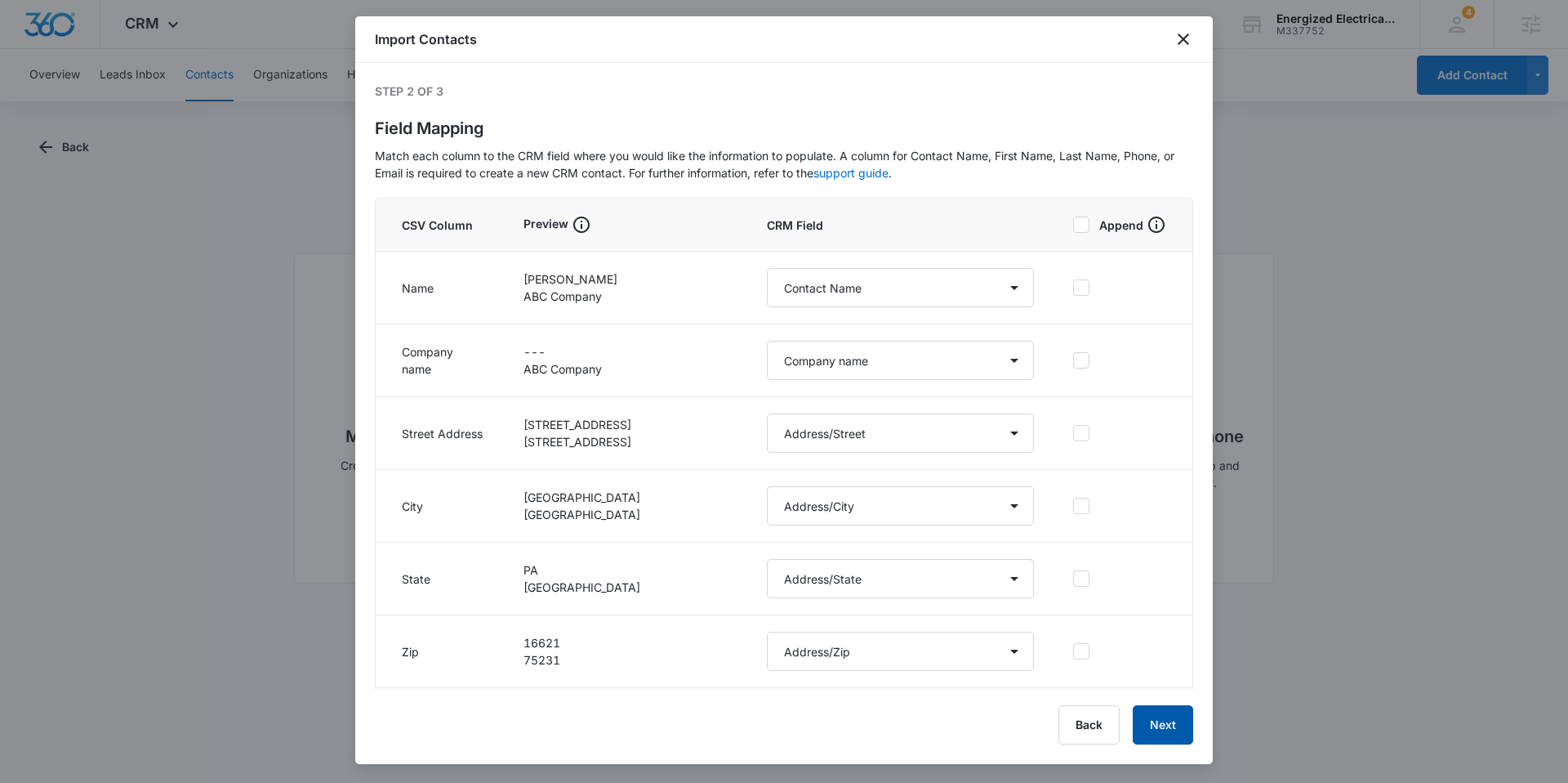
click at [1173, 722] on button "Next" at bounding box center [1163, 724] width 61 height 39
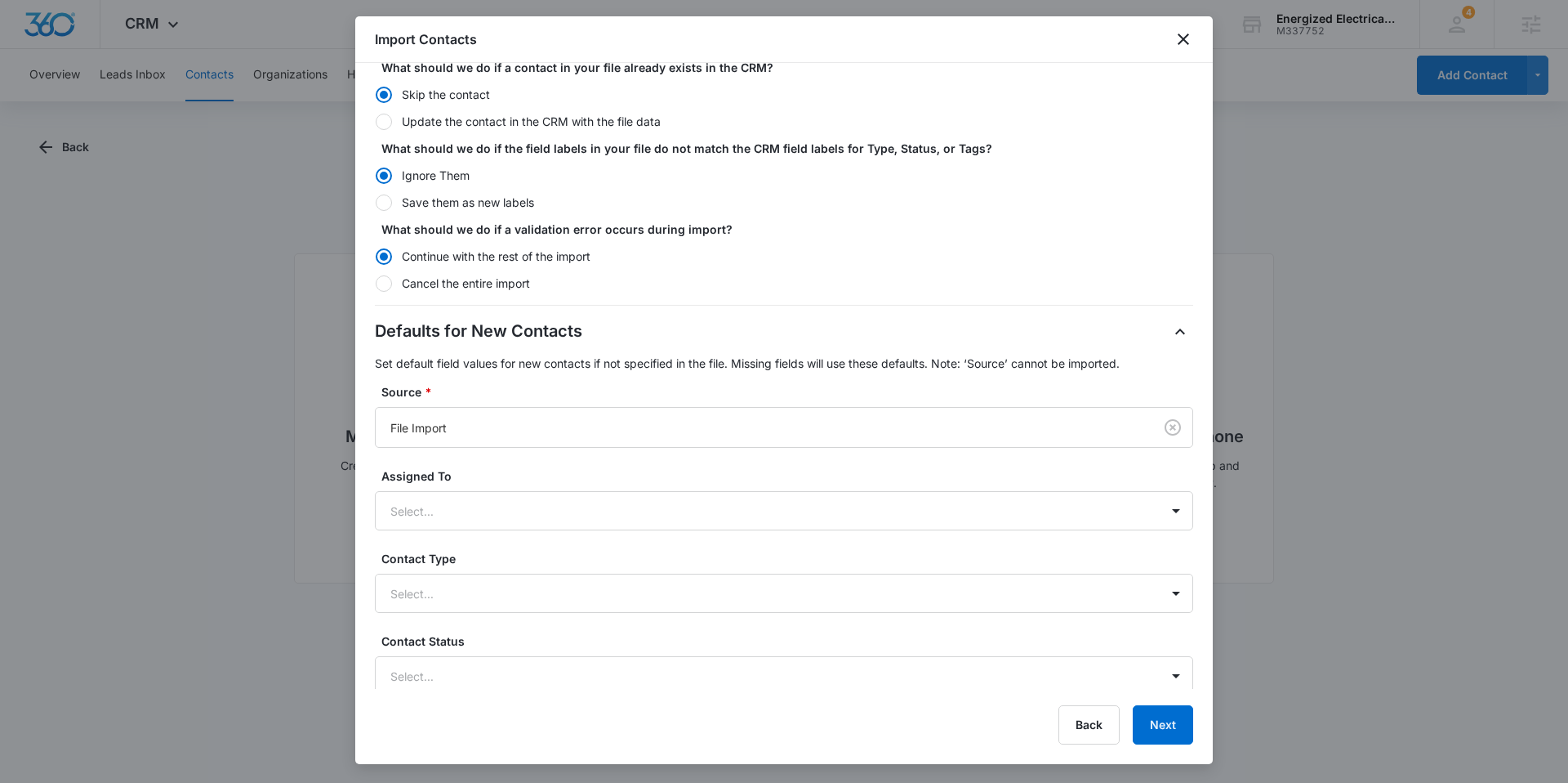
scroll to position [269, 0]
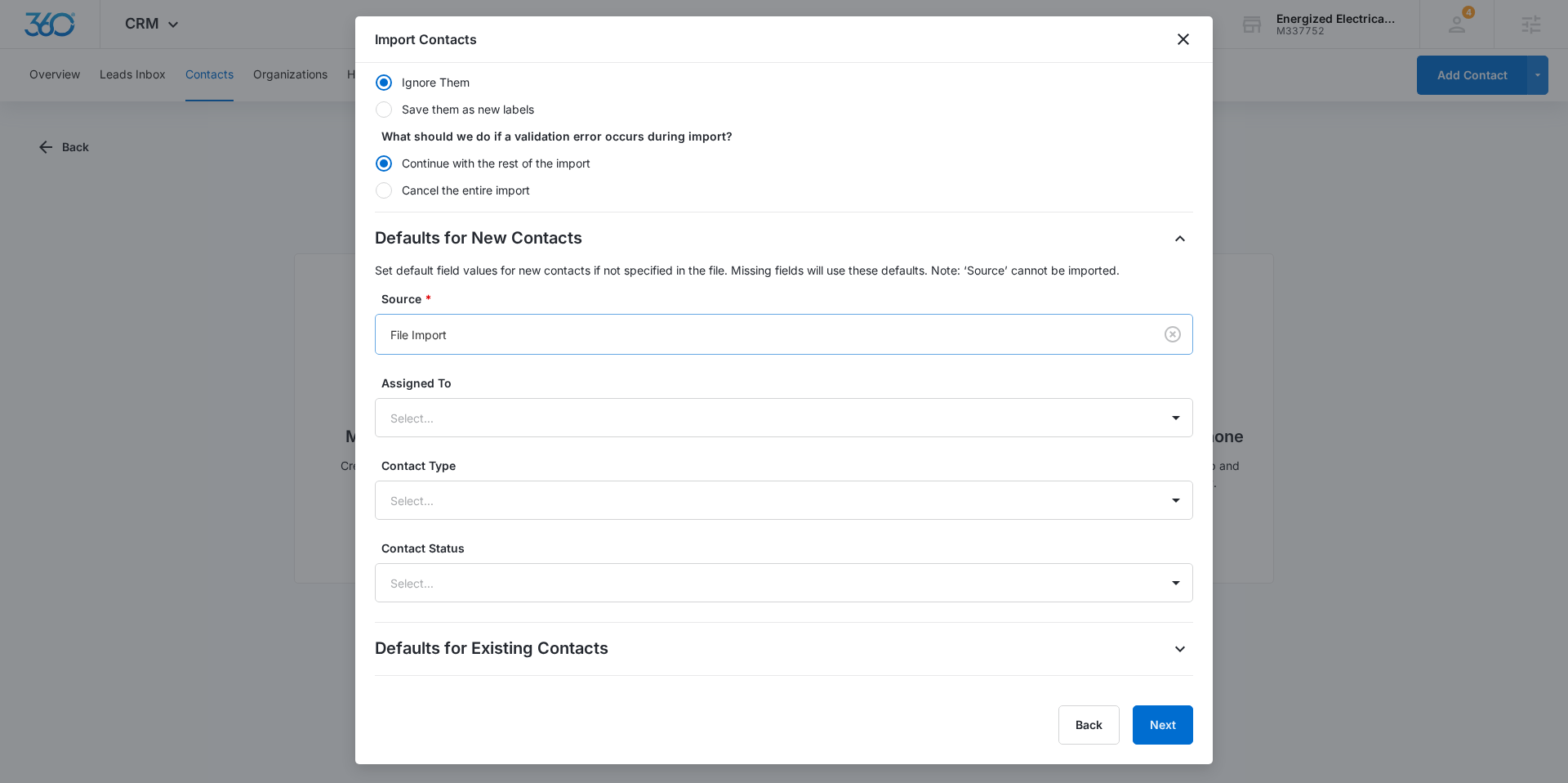
click at [475, 330] on div at bounding box center [761, 334] width 742 height 21
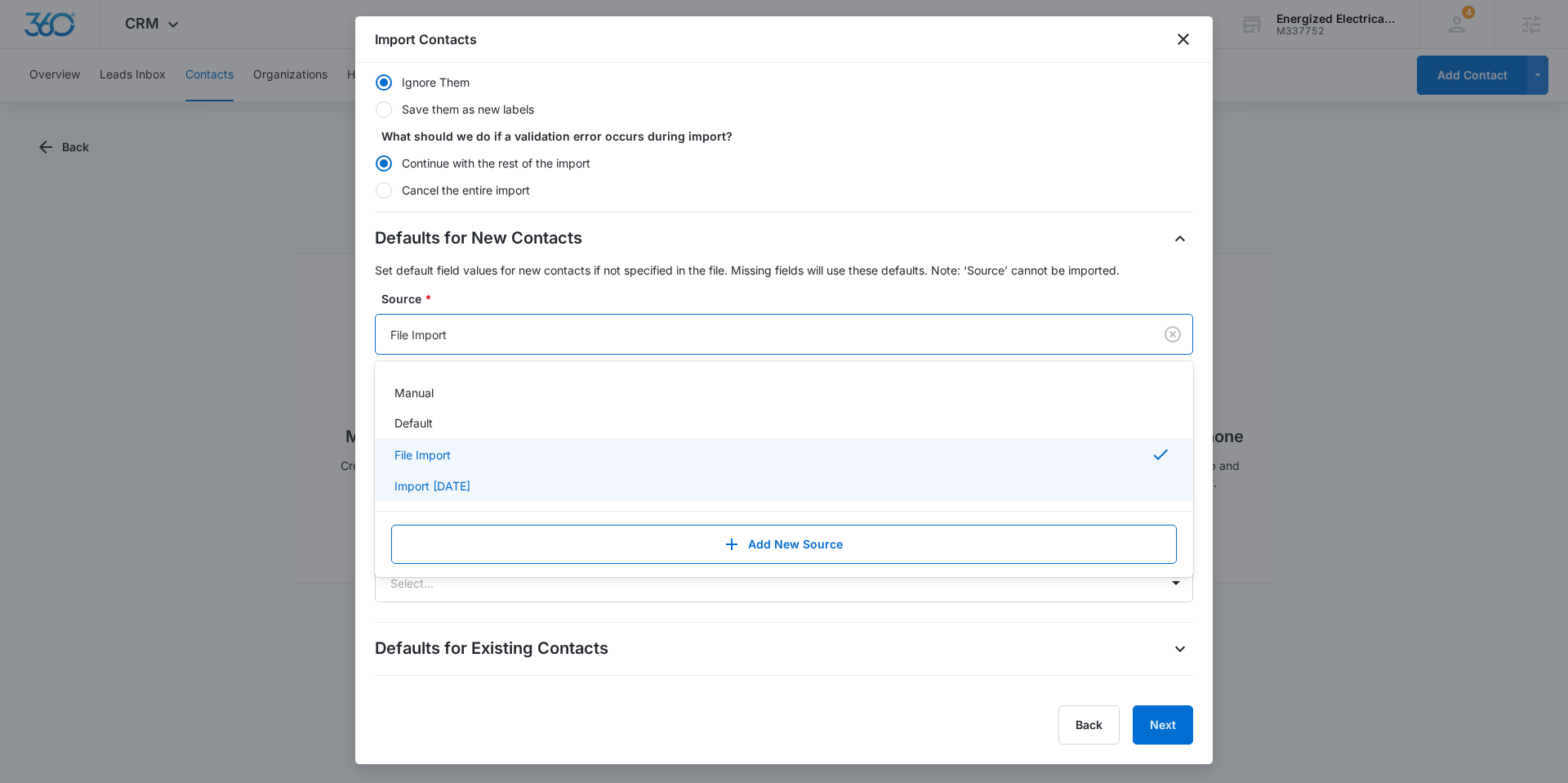
click at [486, 489] on div "Import [DATE]" at bounding box center [783, 486] width 776 height 17
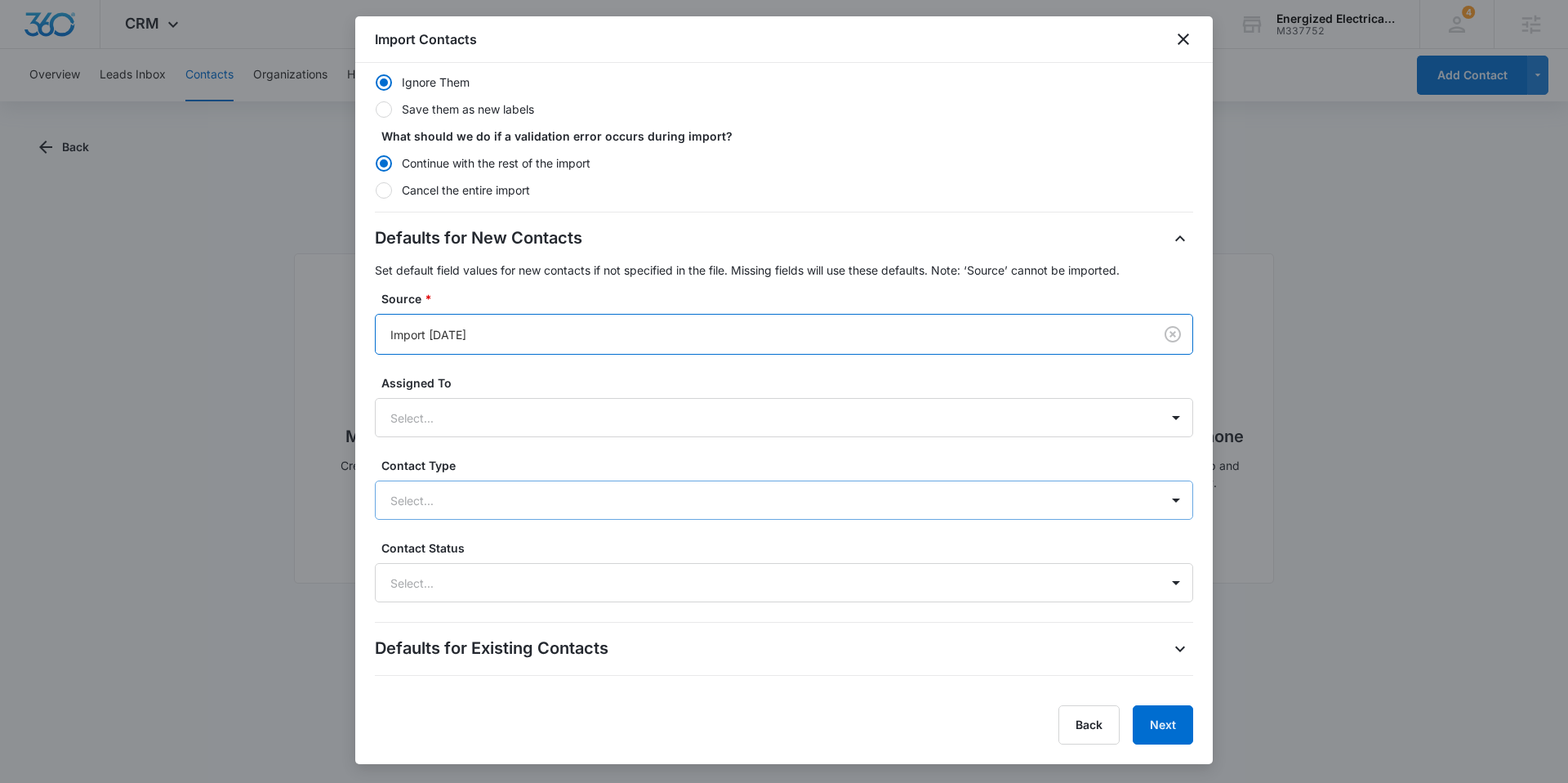
click at [457, 511] on div "Select..." at bounding box center [768, 500] width 784 height 37
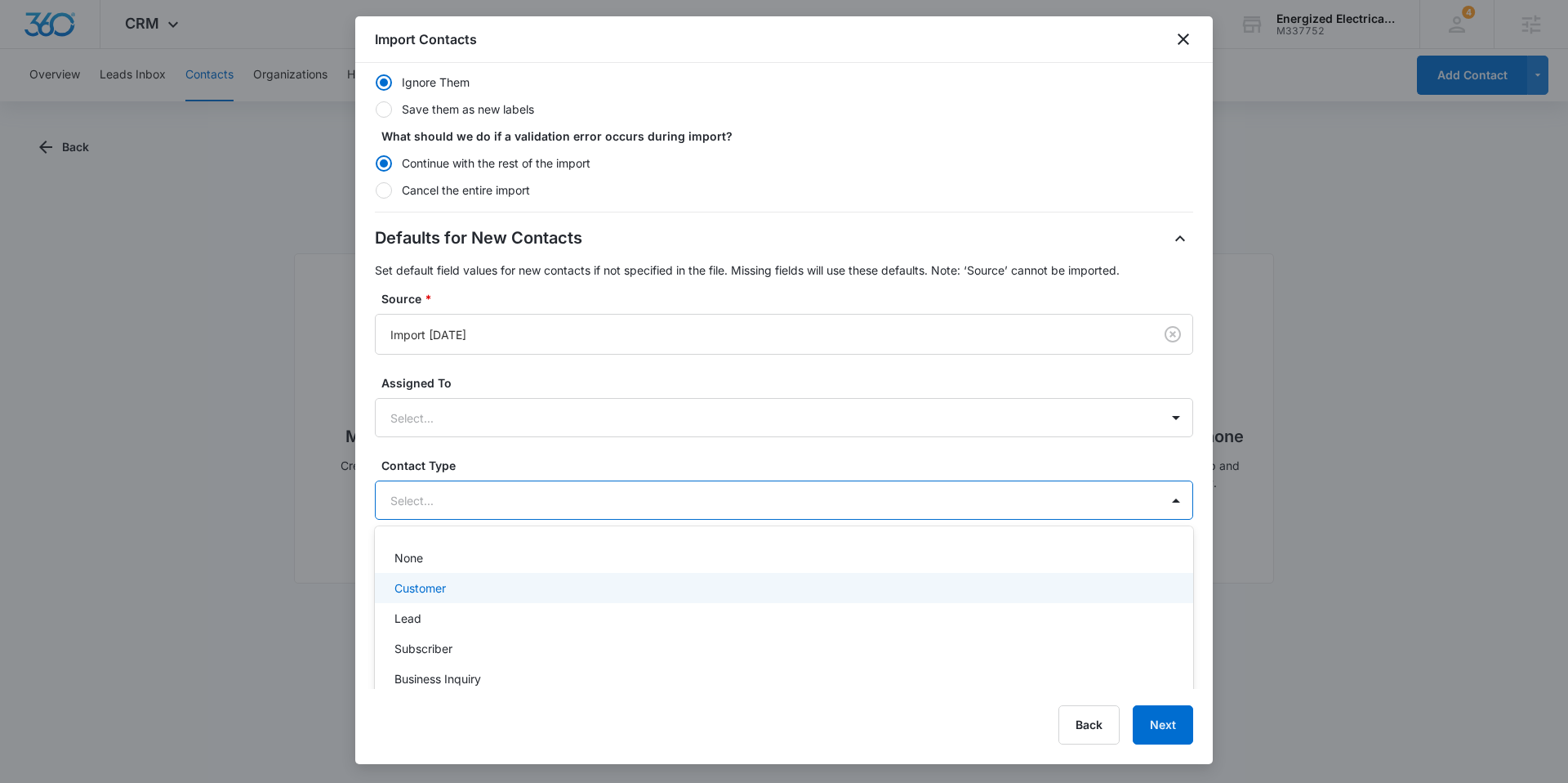
click at [466, 594] on div "Customer" at bounding box center [783, 587] width 776 height 17
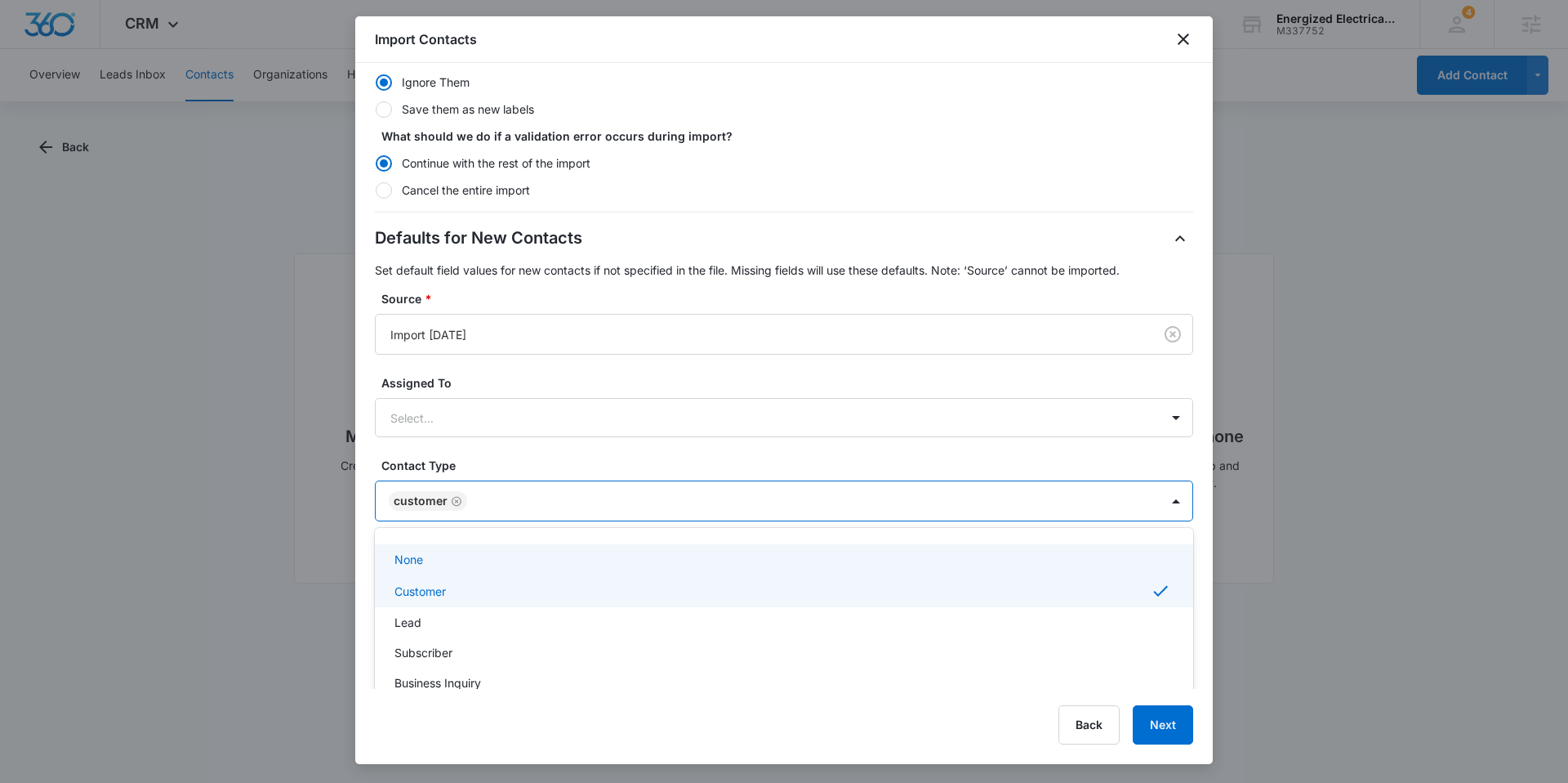
scroll to position [296, 0]
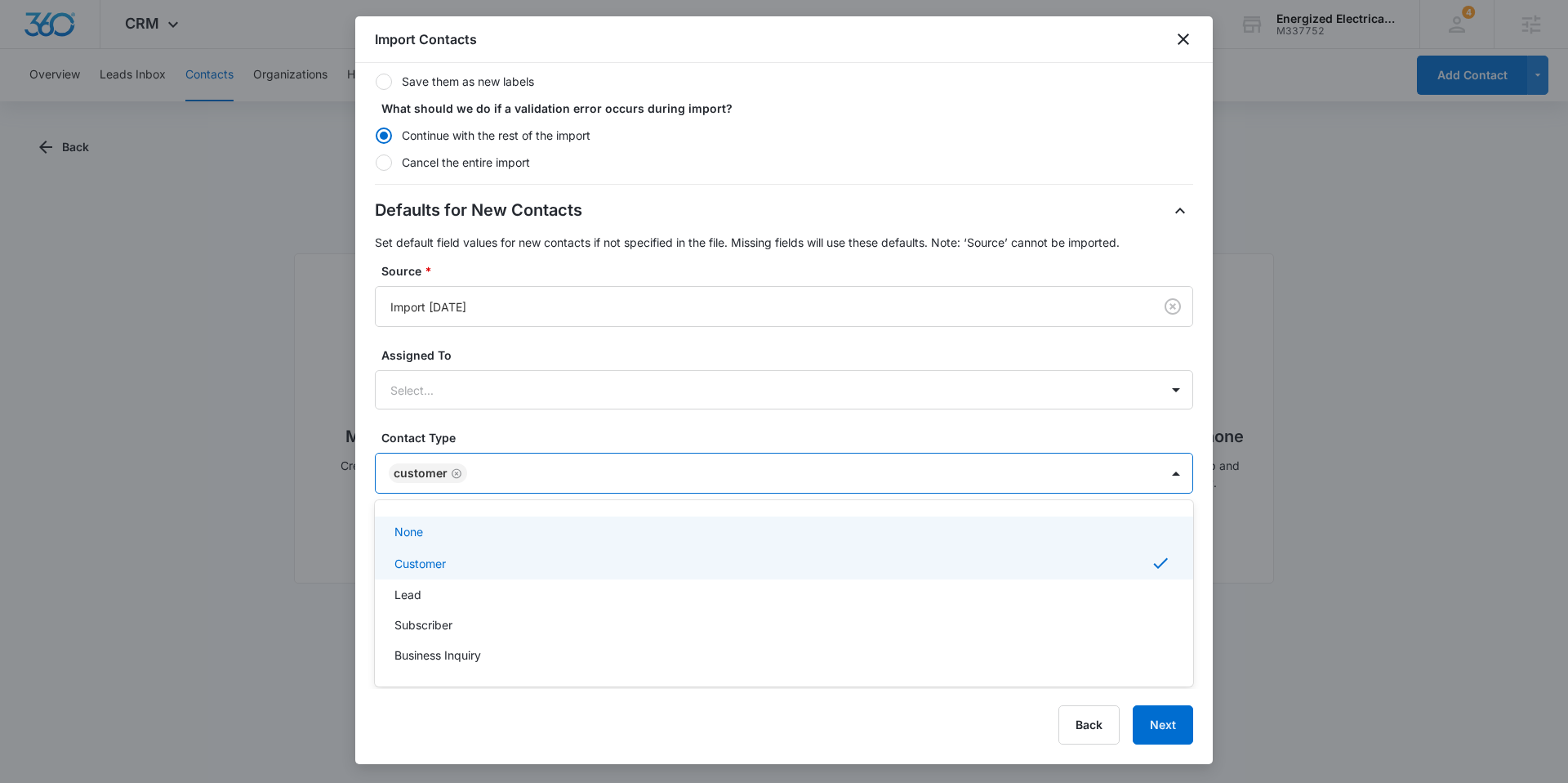
click at [518, 412] on div "Defaults for New Contacts Set default field values for new contacts if not spec…" at bounding box center [784, 386] width 818 height 378
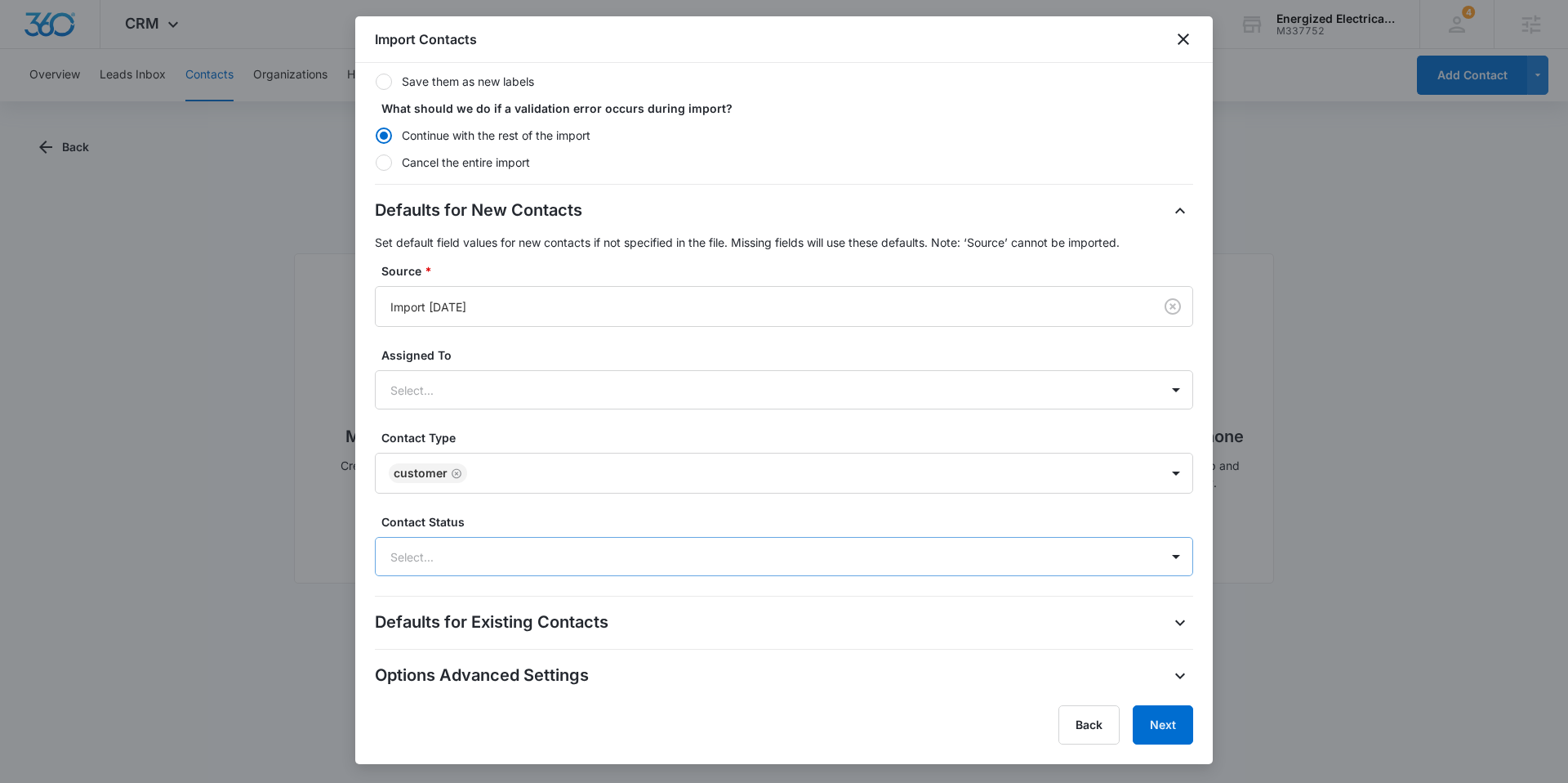
click at [500, 555] on div at bounding box center [765, 556] width 748 height 21
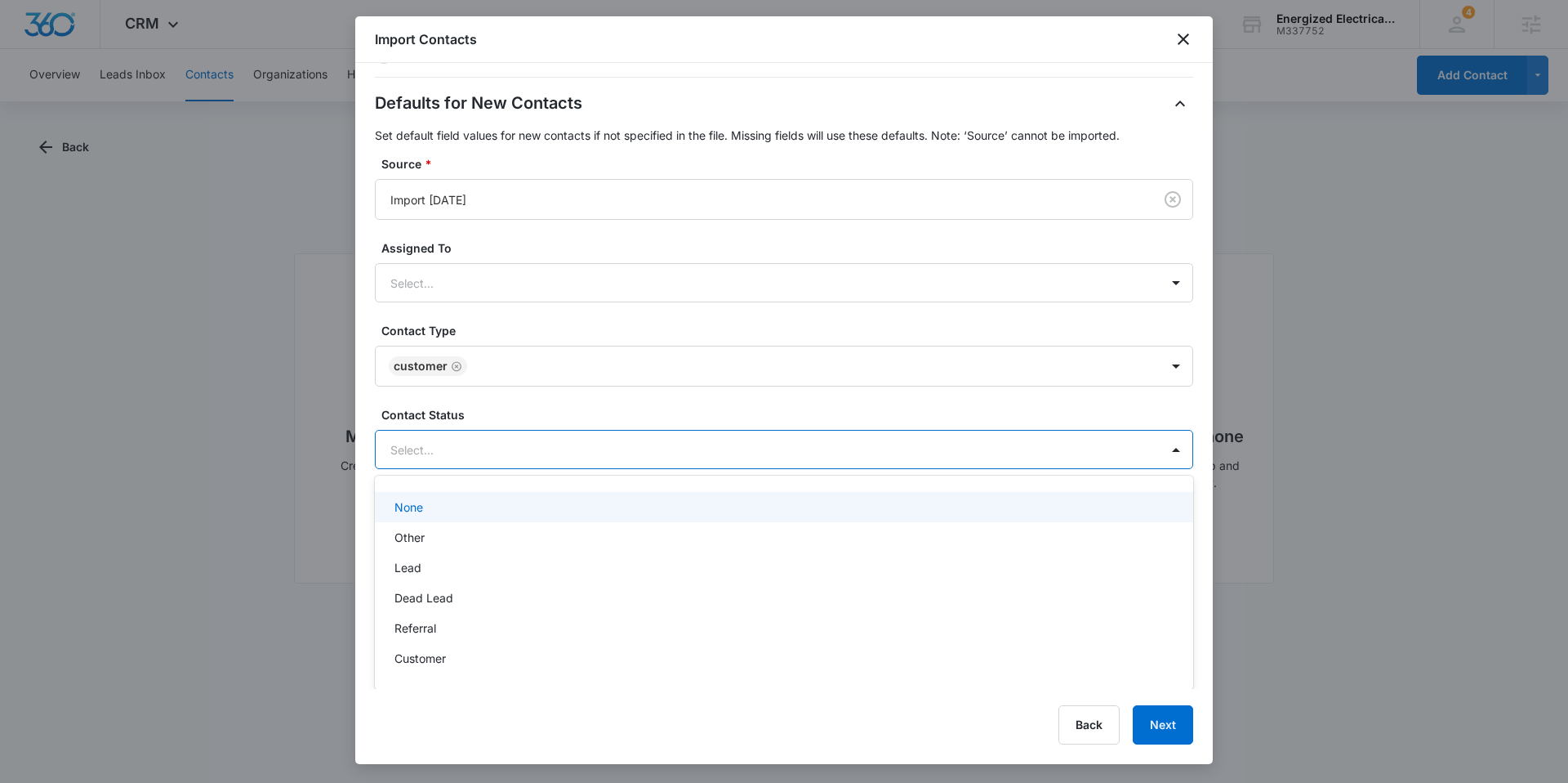
scroll to position [404, 0]
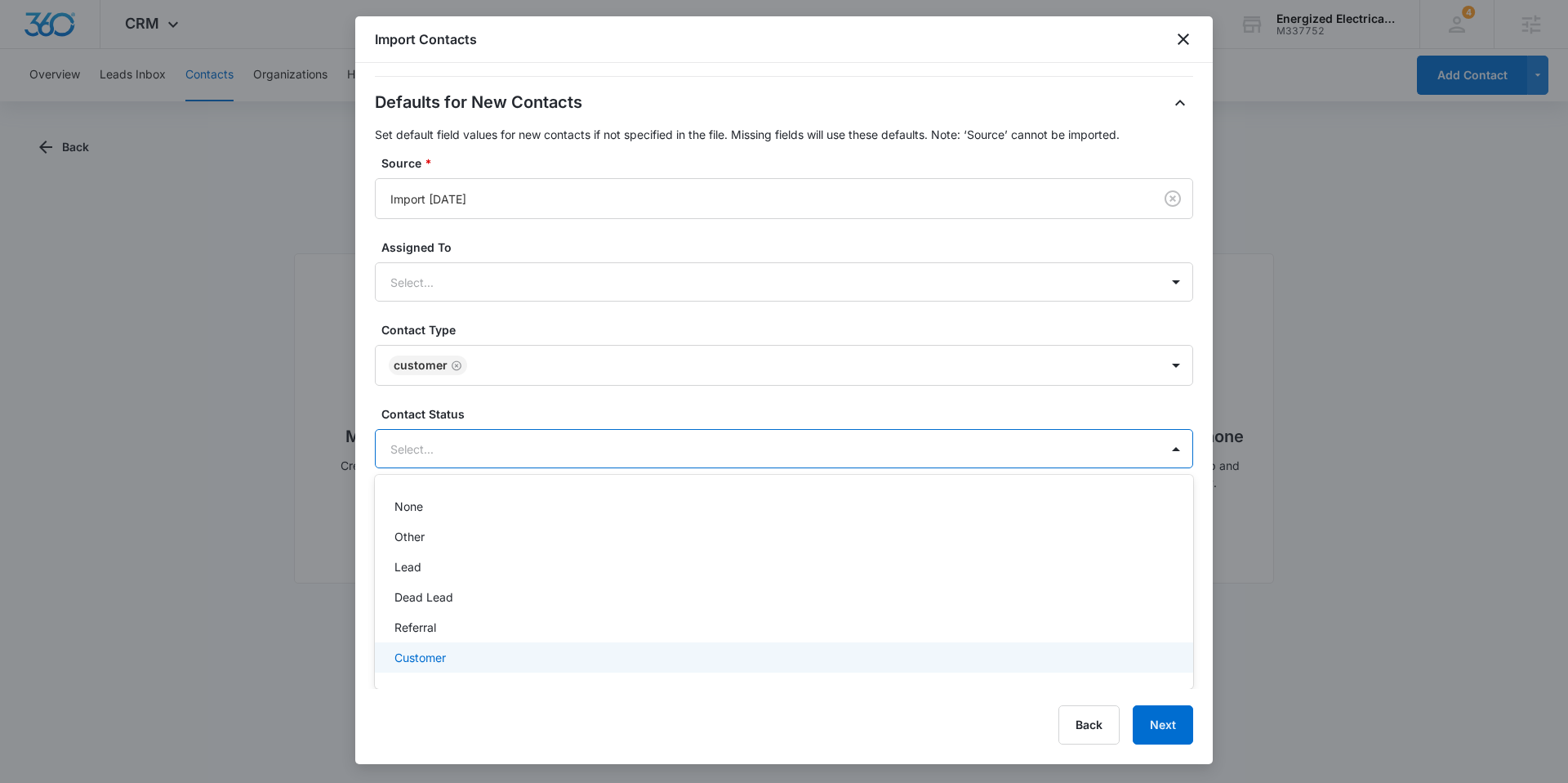
click at [480, 662] on div "Customer" at bounding box center [783, 657] width 776 height 17
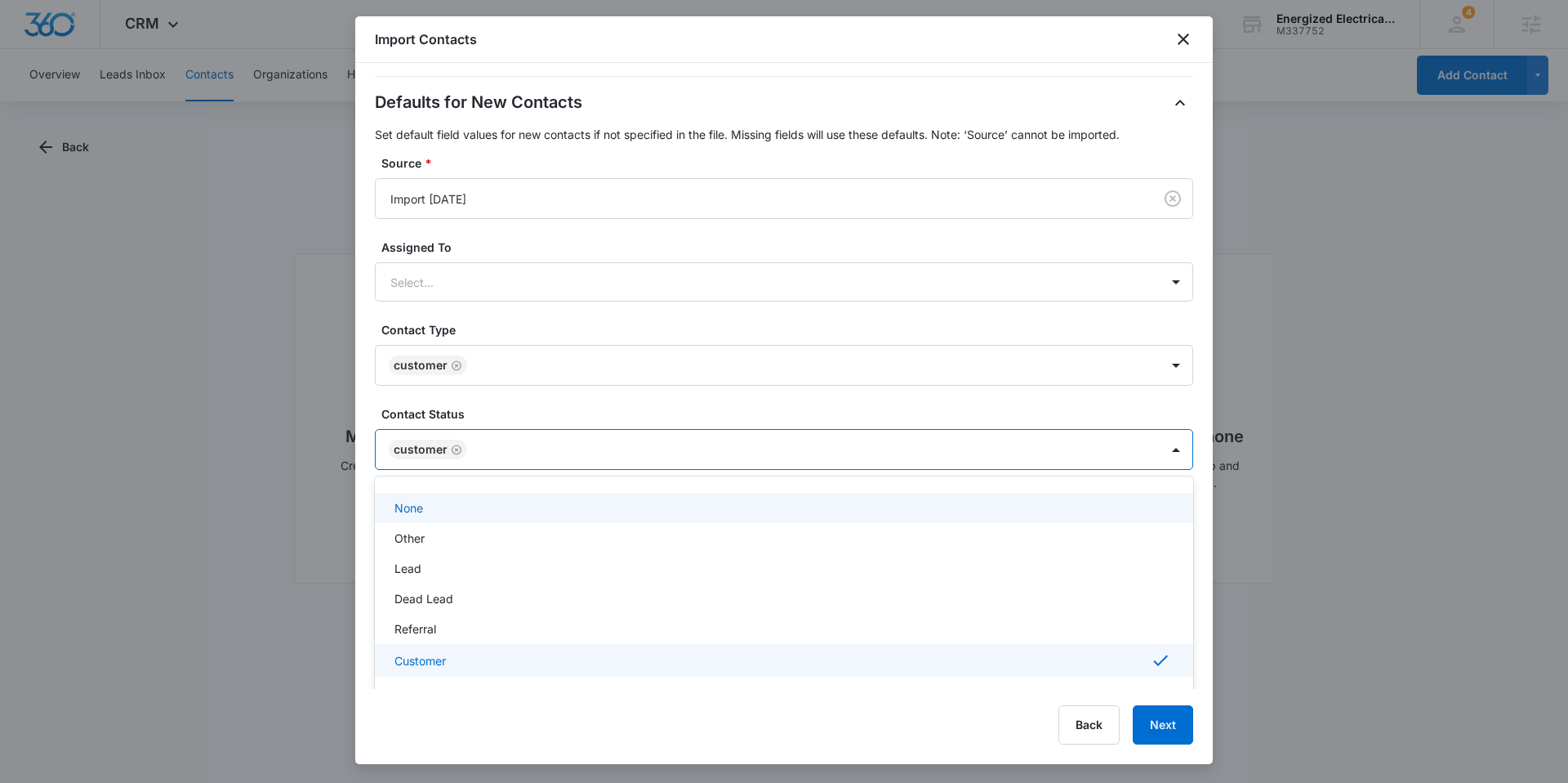
click at [747, 404] on div "Defaults for New Contacts Set default field values for new contacts if not spec…" at bounding box center [784, 279] width 818 height 380
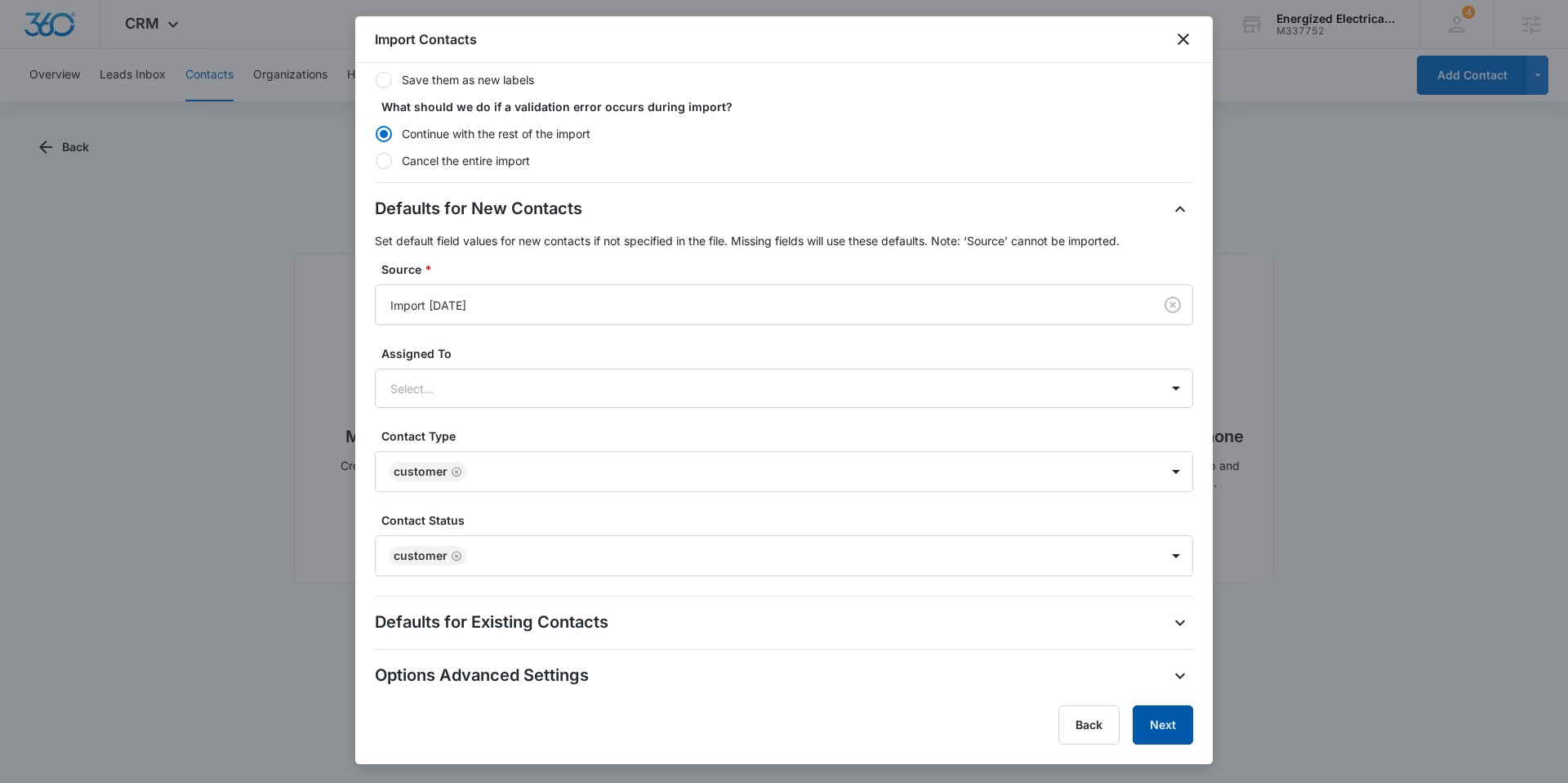
click at [1185, 726] on button "Next" at bounding box center [1163, 724] width 61 height 39
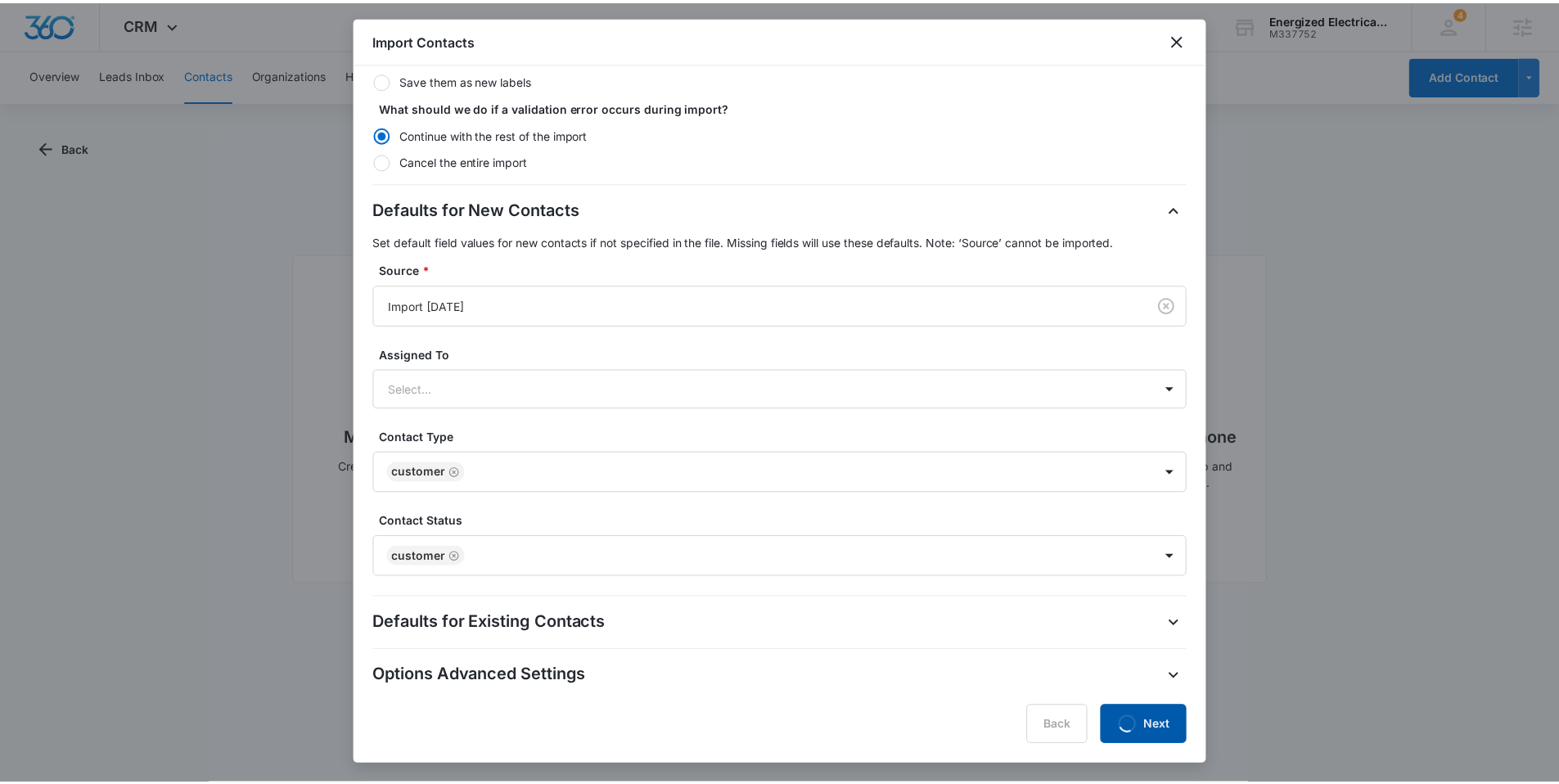
scroll to position [0, 0]
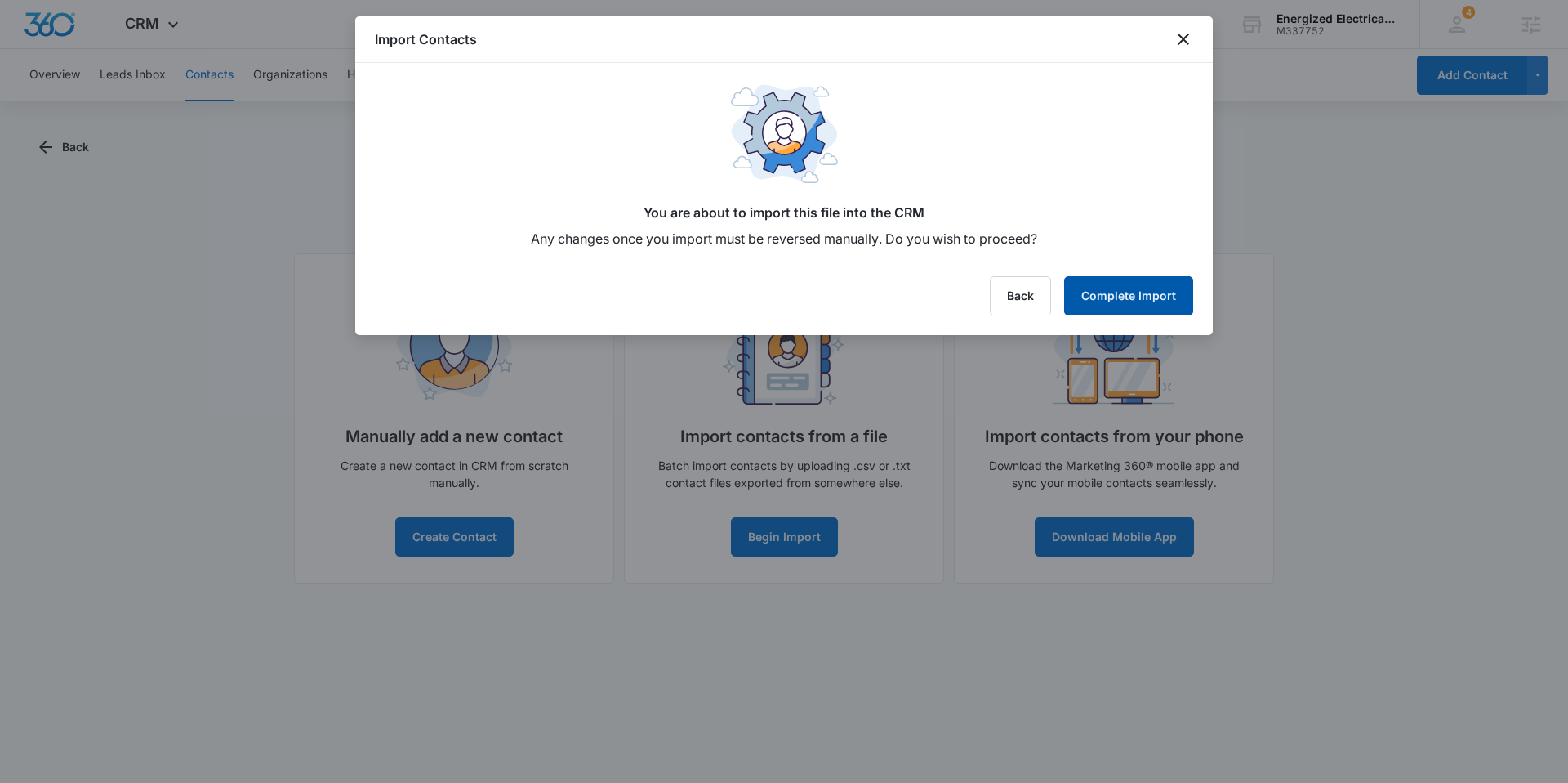
click at [1121, 301] on button "Complete Import" at bounding box center [1129, 295] width 129 height 39
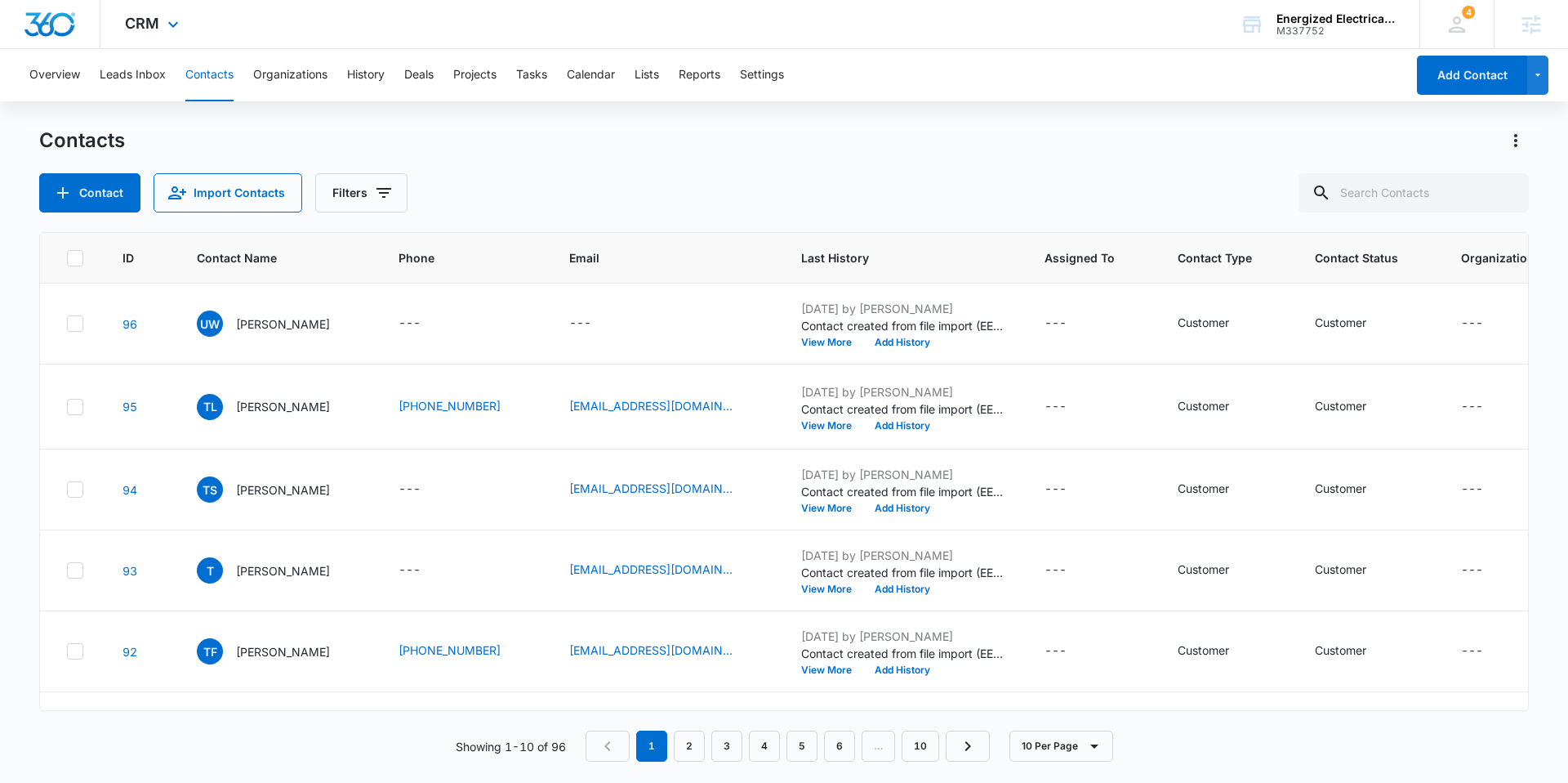
click at [46, 21] on img "Dashboard" at bounding box center [50, 24] width 53 height 24
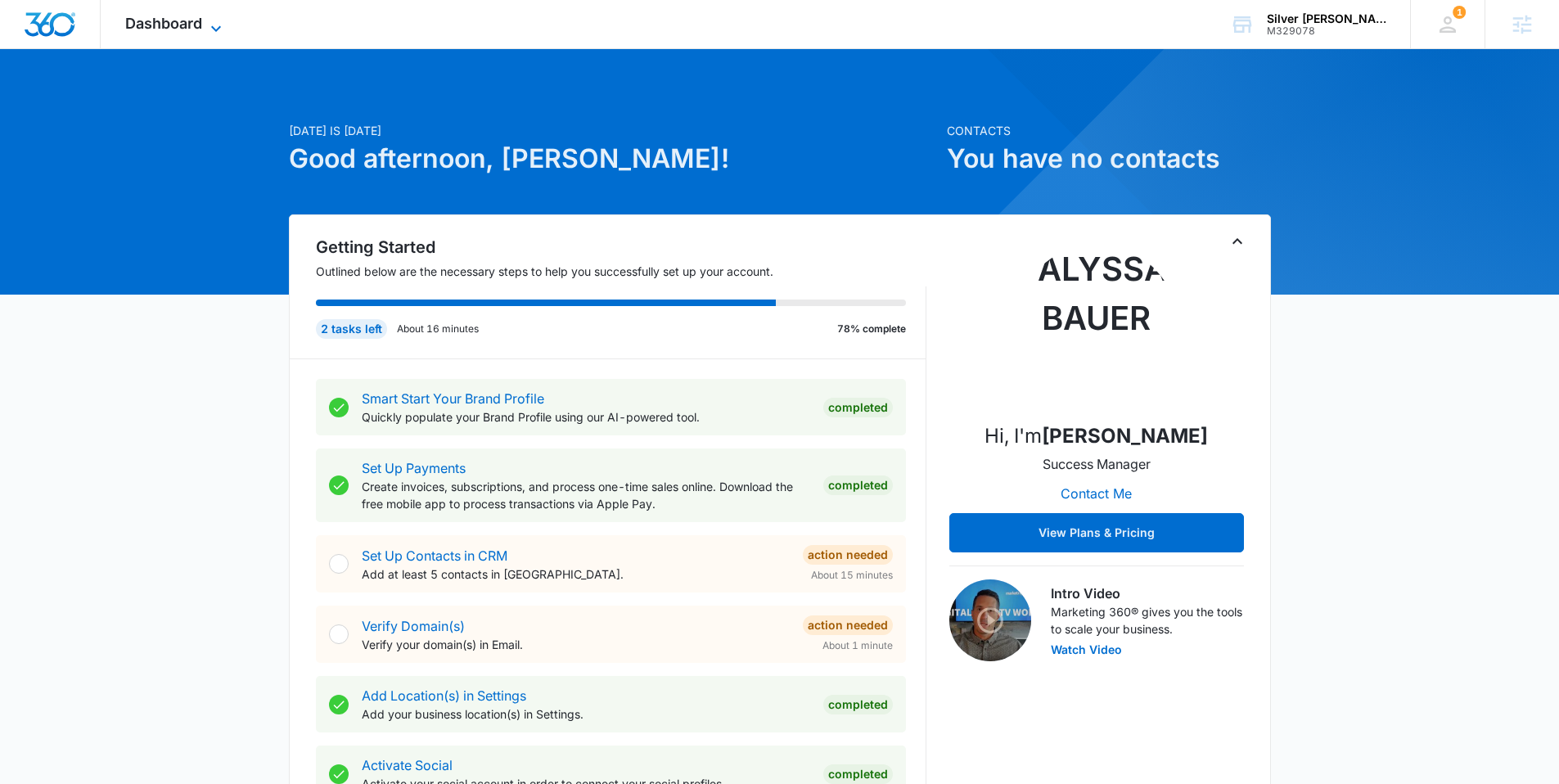
click at [172, 25] on span "Dashboard" at bounding box center [163, 23] width 77 height 17
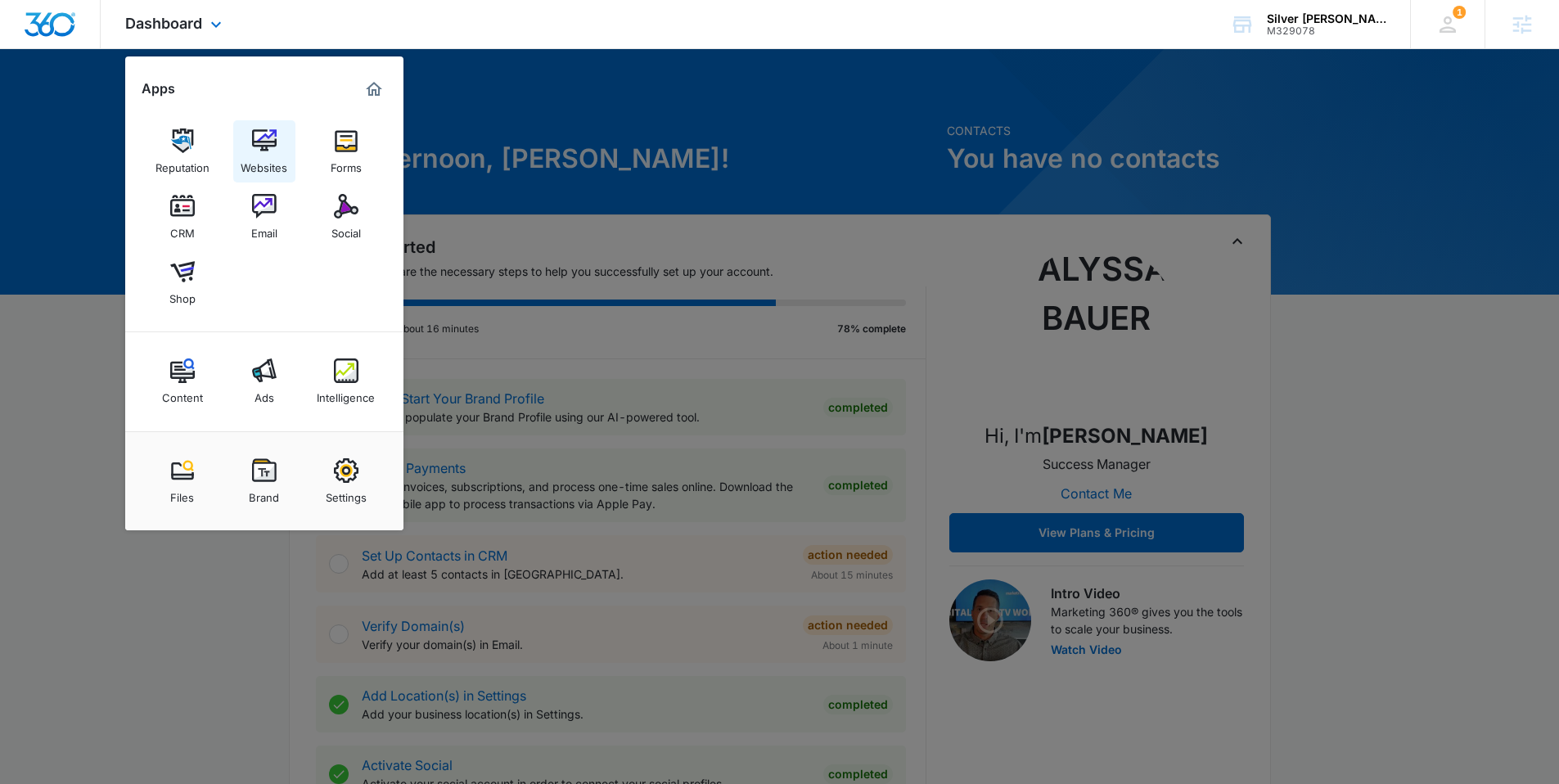
click at [258, 145] on img at bounding box center [264, 141] width 25 height 24
